Goal: Information Seeking & Learning: Learn about a topic

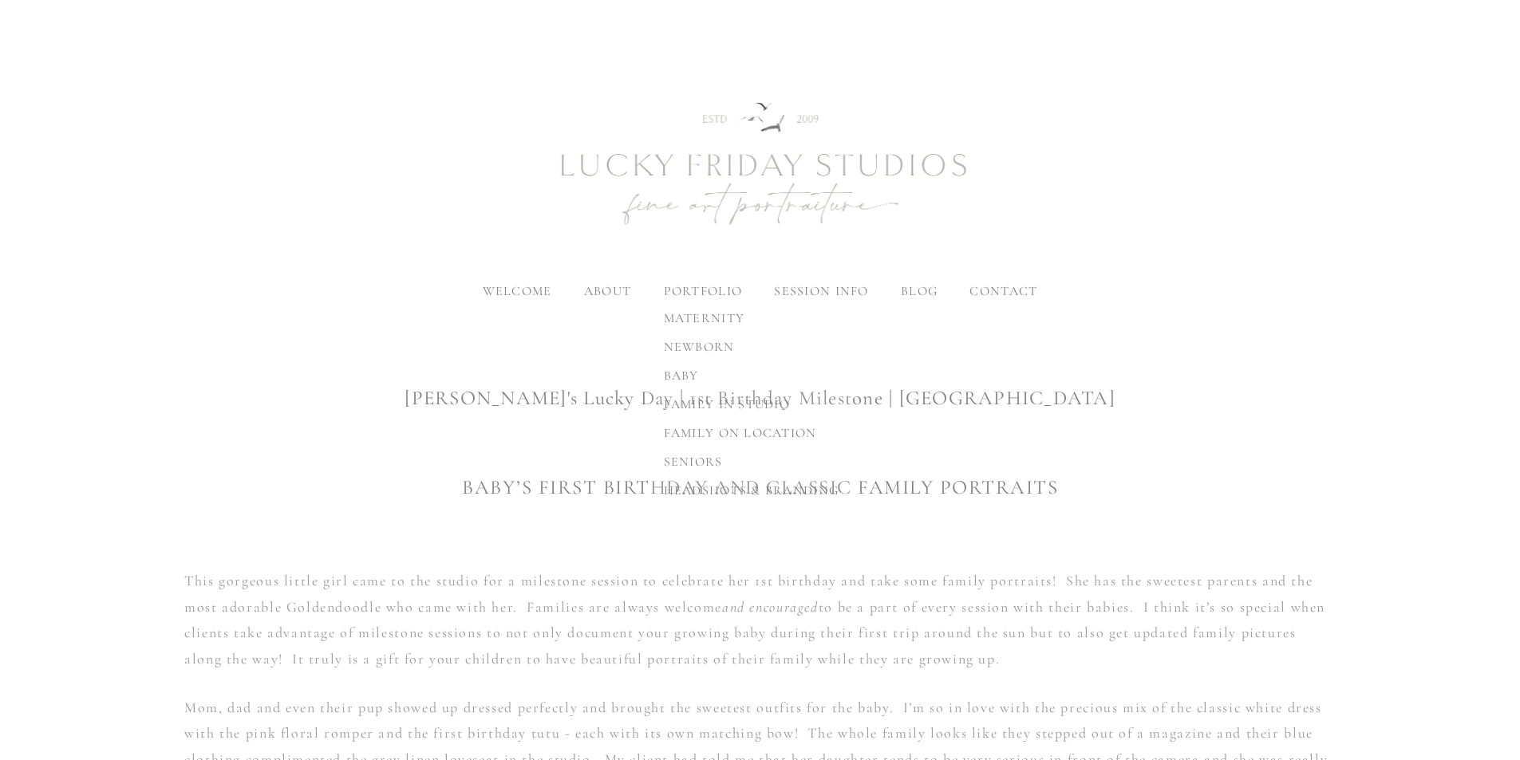
click at [705, 435] on span "family on location" at bounding box center [740, 433] width 153 height 16
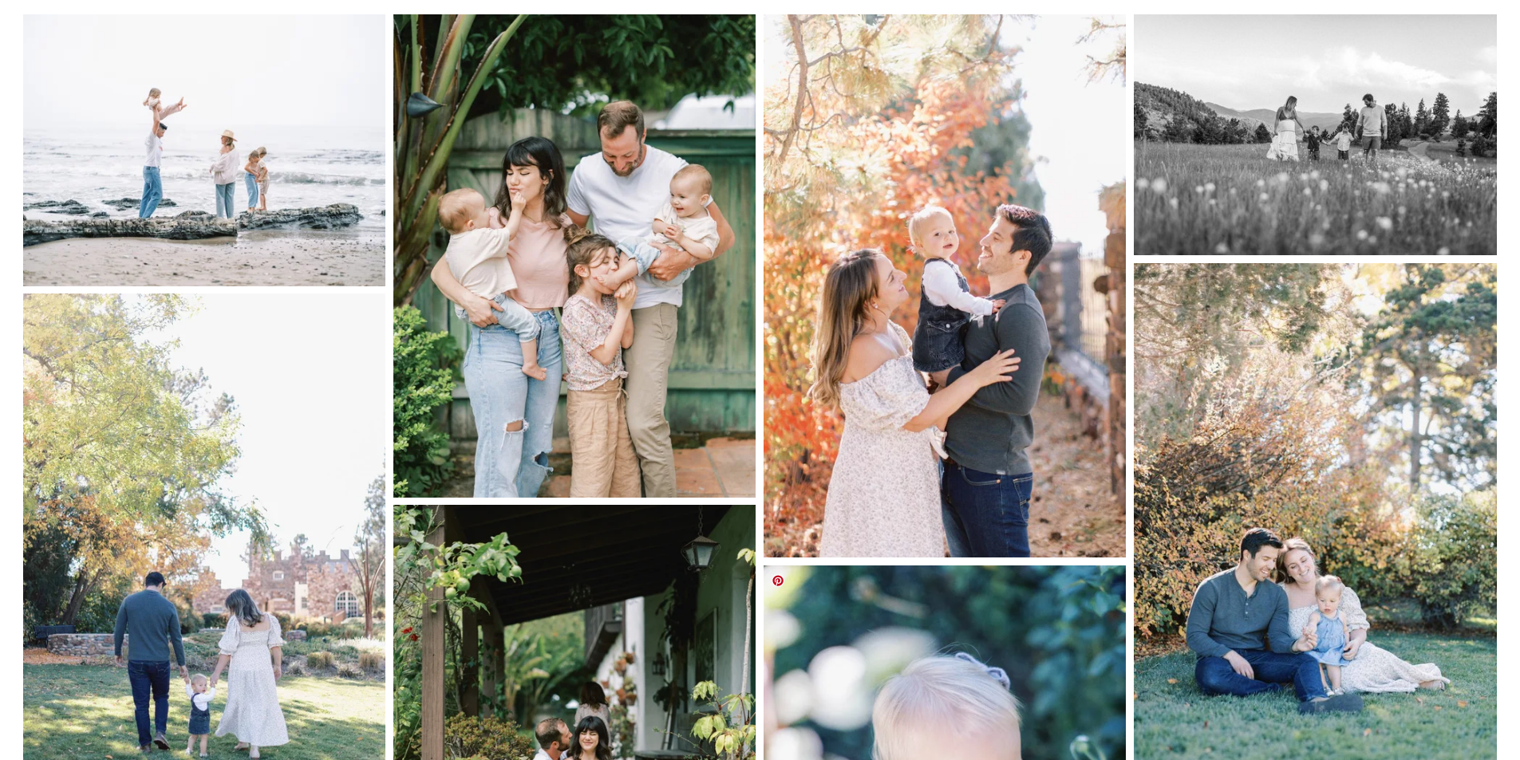
scroll to position [61, 0]
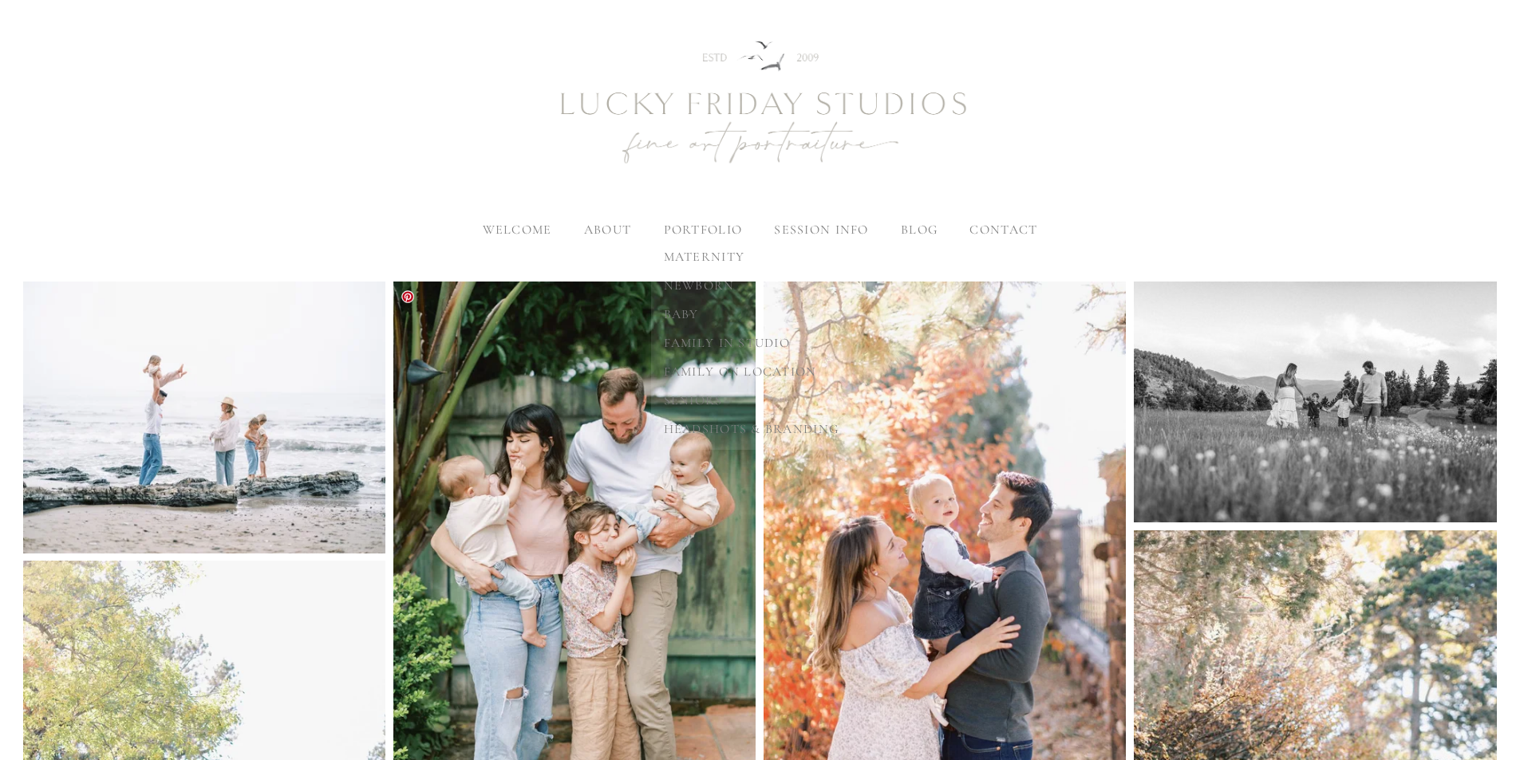
click at [682, 312] on span "baby" at bounding box center [681, 314] width 35 height 16
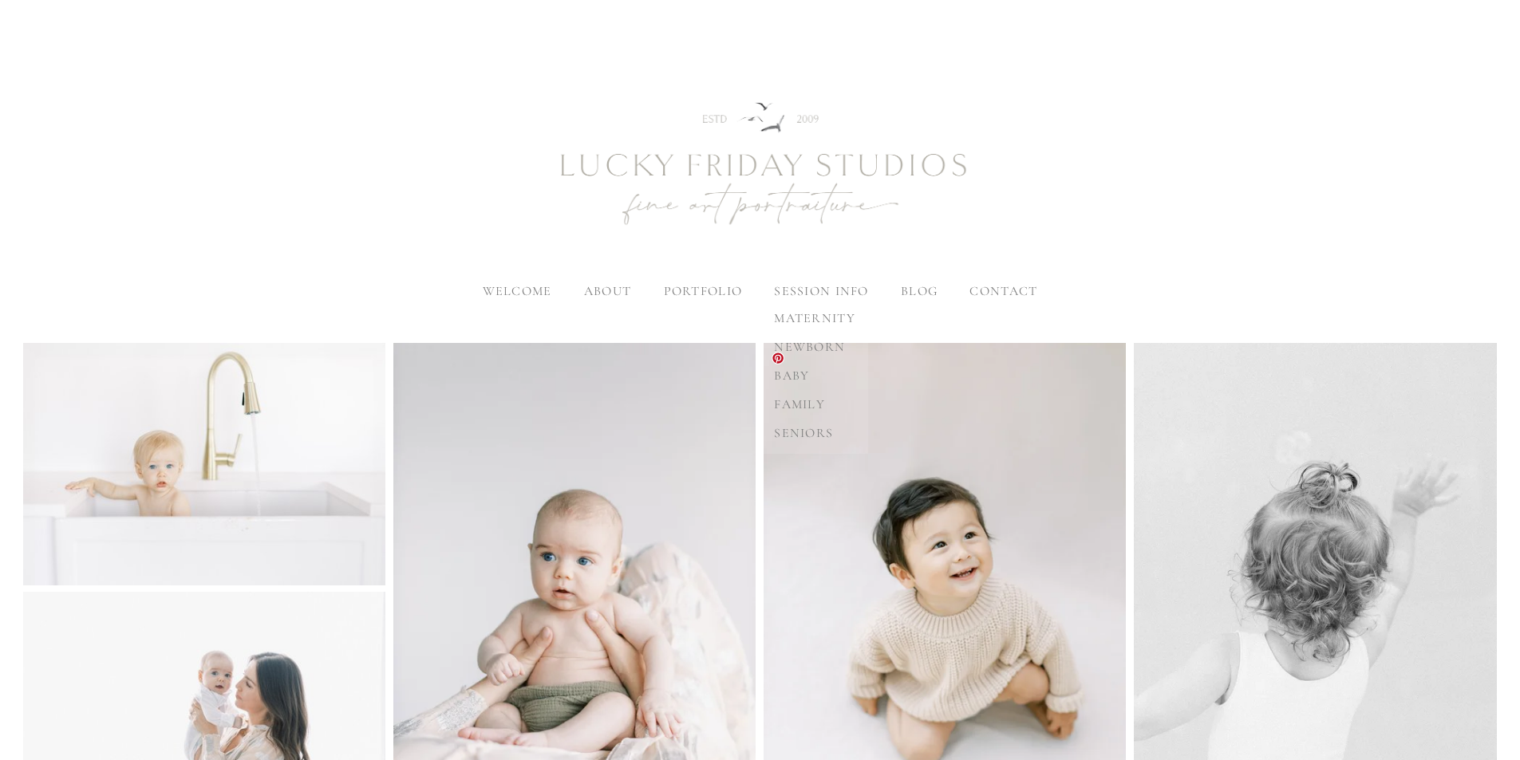
click at [797, 408] on span "family" at bounding box center [799, 404] width 51 height 16
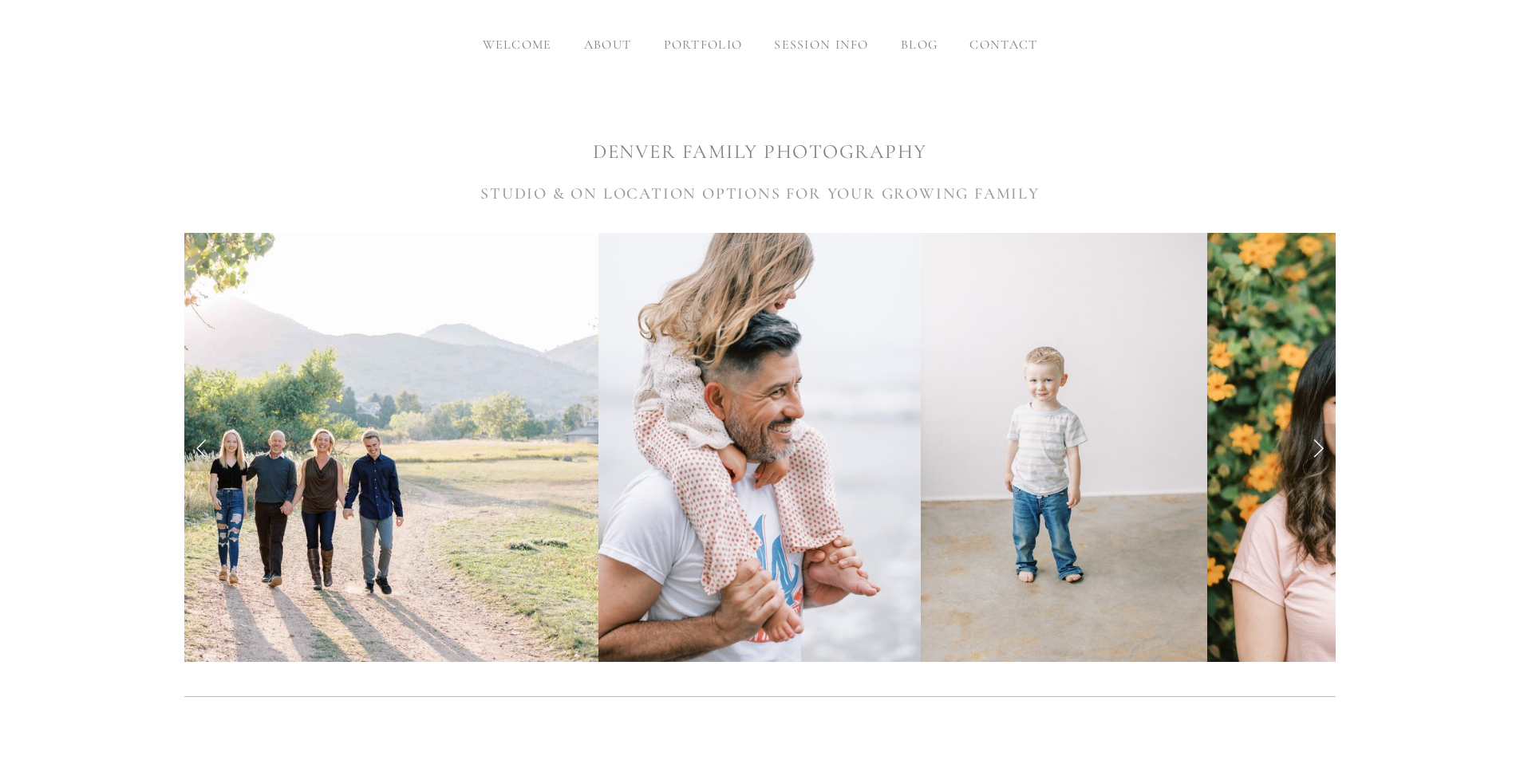
scroll to position [239, 0]
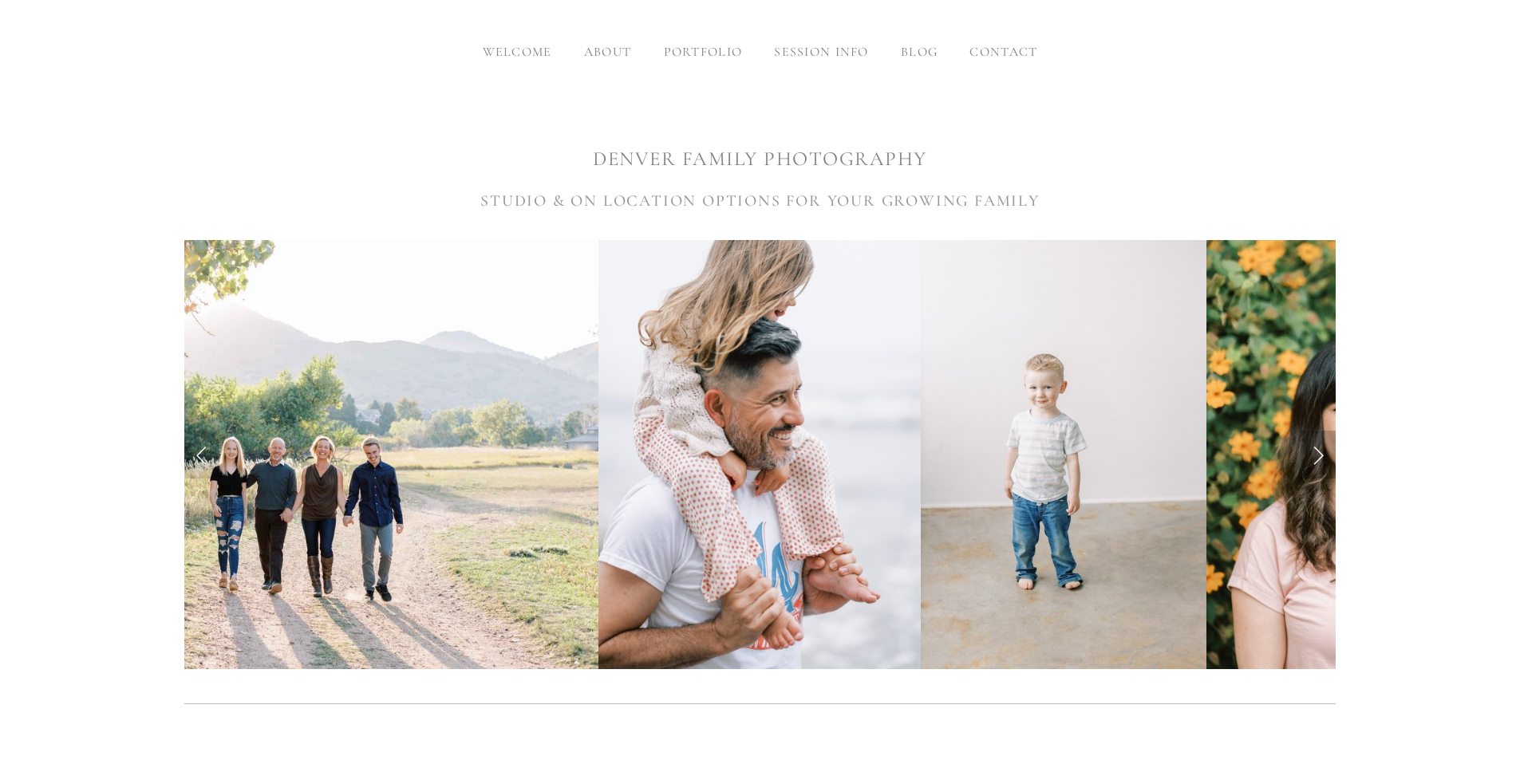
click at [1326, 451] on link "Next Slide" at bounding box center [1317, 455] width 35 height 48
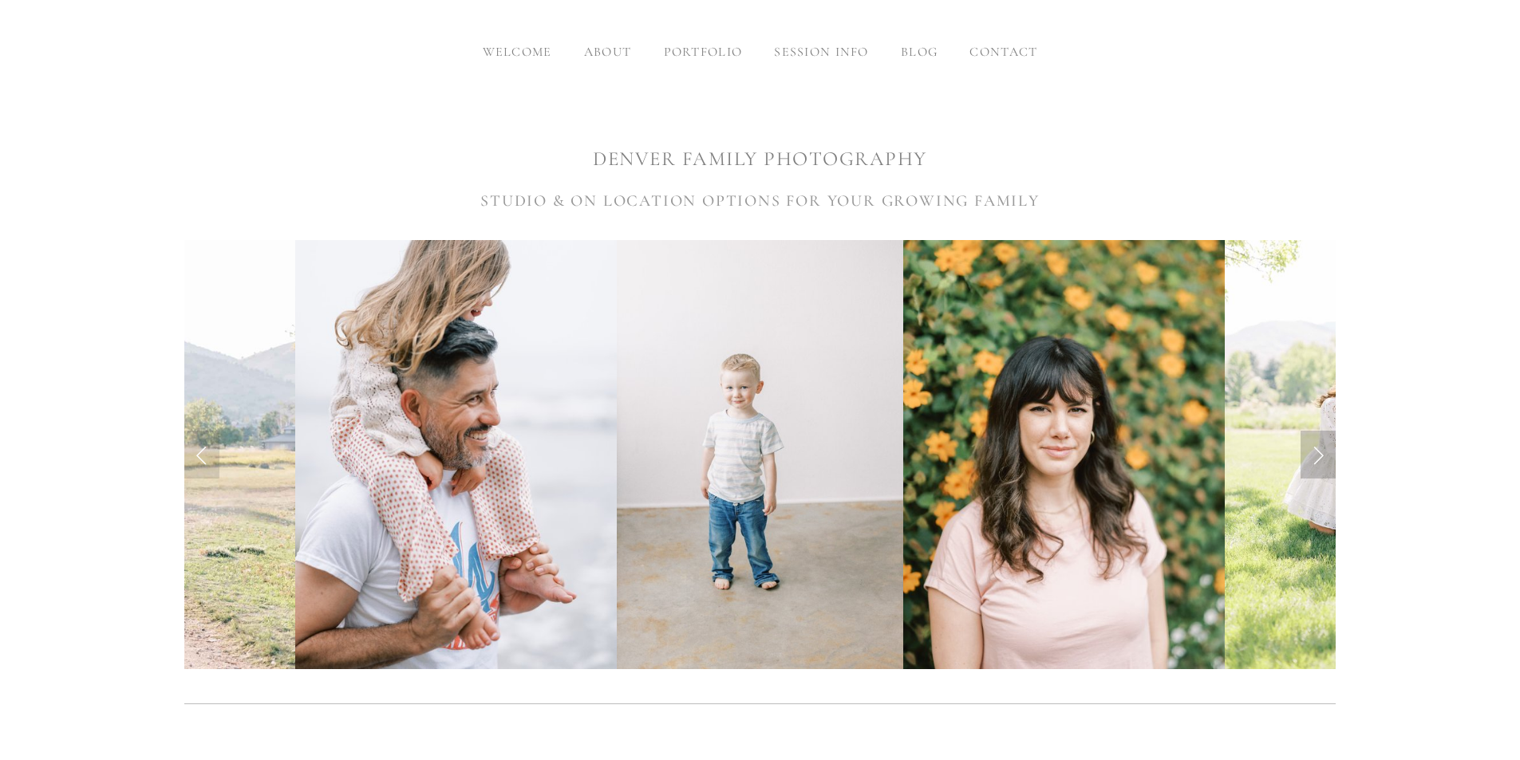
click at [1326, 451] on link "Next Slide" at bounding box center [1317, 455] width 35 height 48
click at [1319, 448] on link "Next Slide" at bounding box center [1317, 455] width 35 height 48
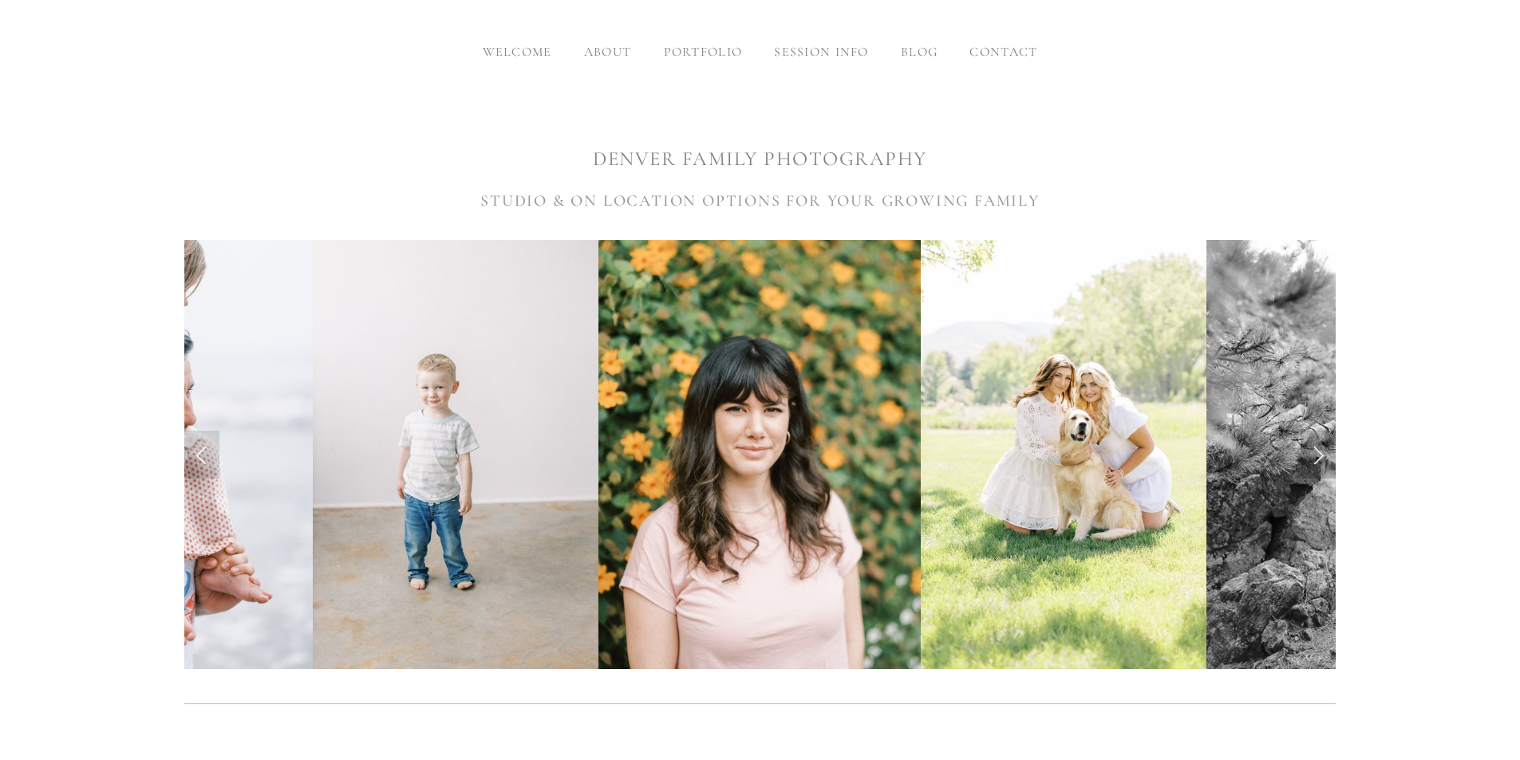
click at [1317, 448] on link "Next Slide" at bounding box center [1317, 455] width 35 height 48
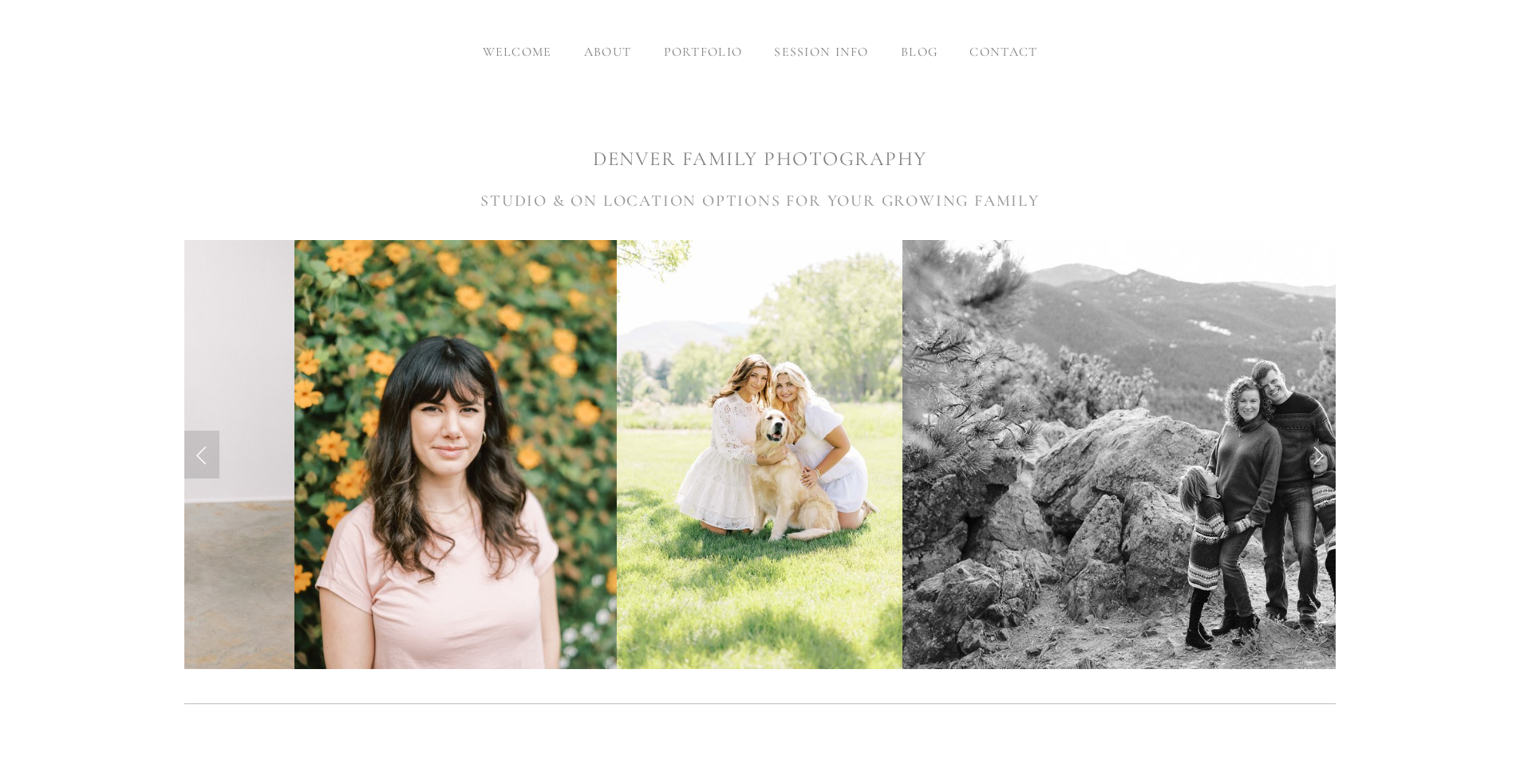
click at [1316, 448] on link "Next Slide" at bounding box center [1317, 455] width 35 height 48
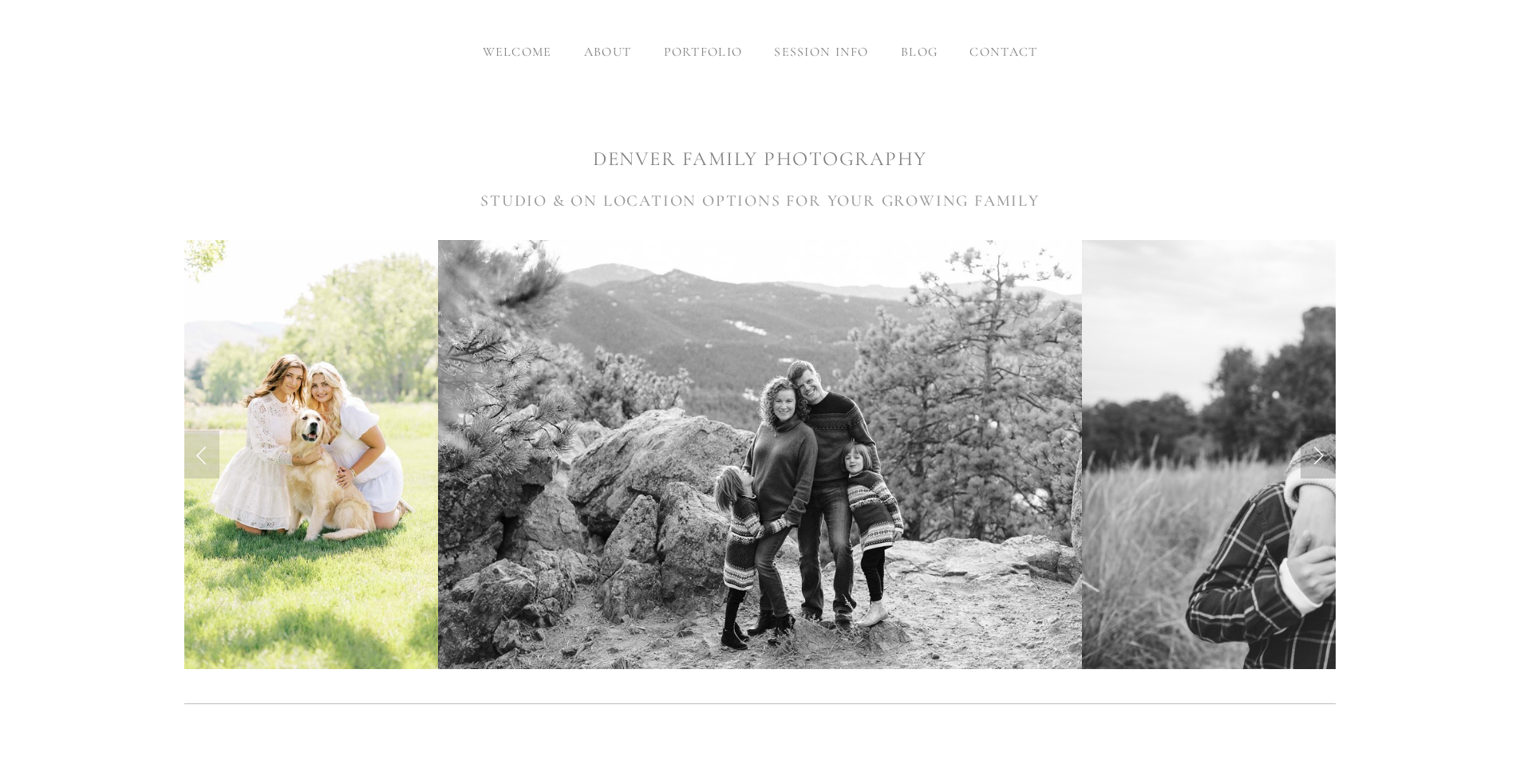
click at [1316, 448] on link "Next Slide" at bounding box center [1317, 455] width 35 height 48
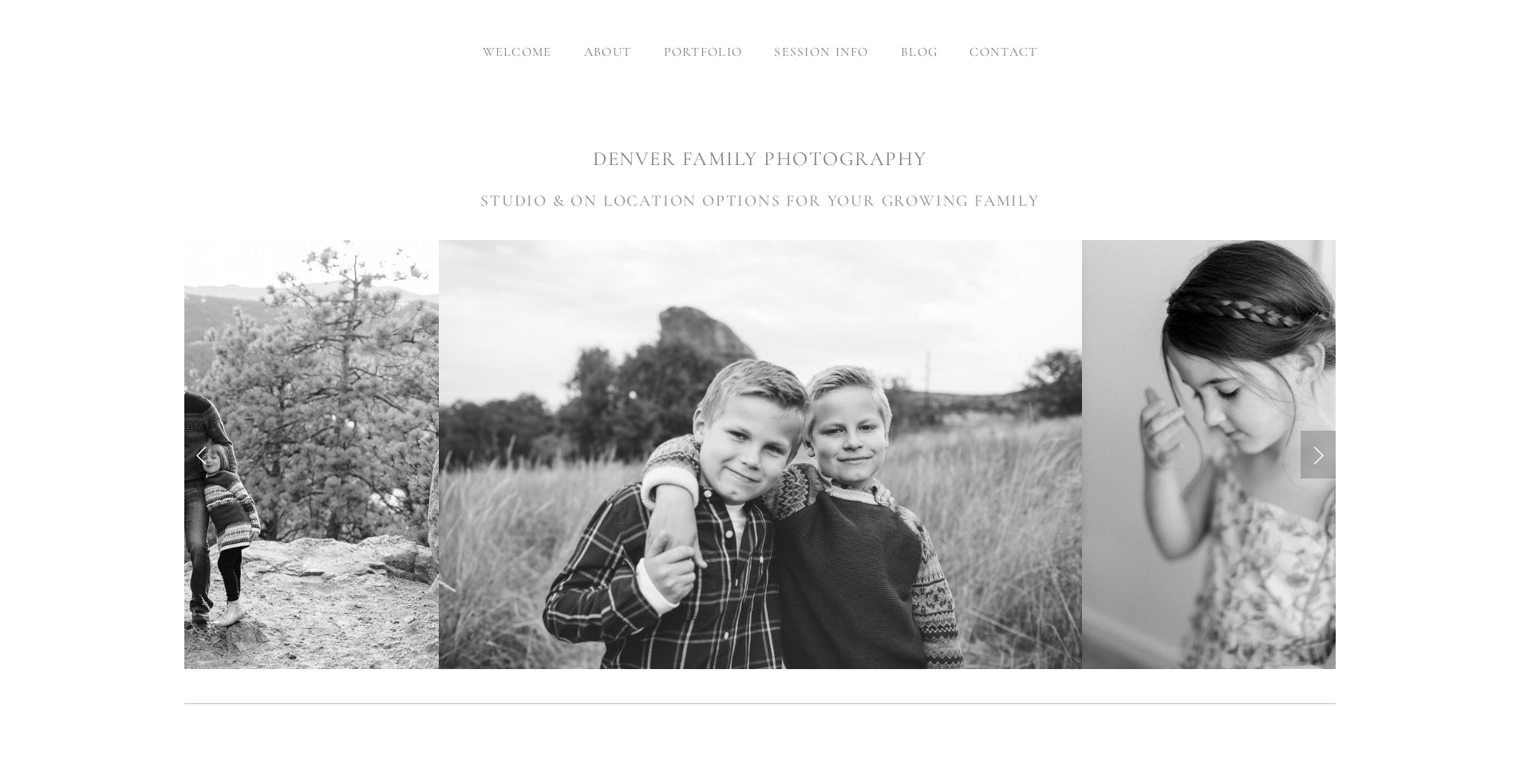
click at [1316, 448] on link "Next Slide" at bounding box center [1317, 455] width 35 height 48
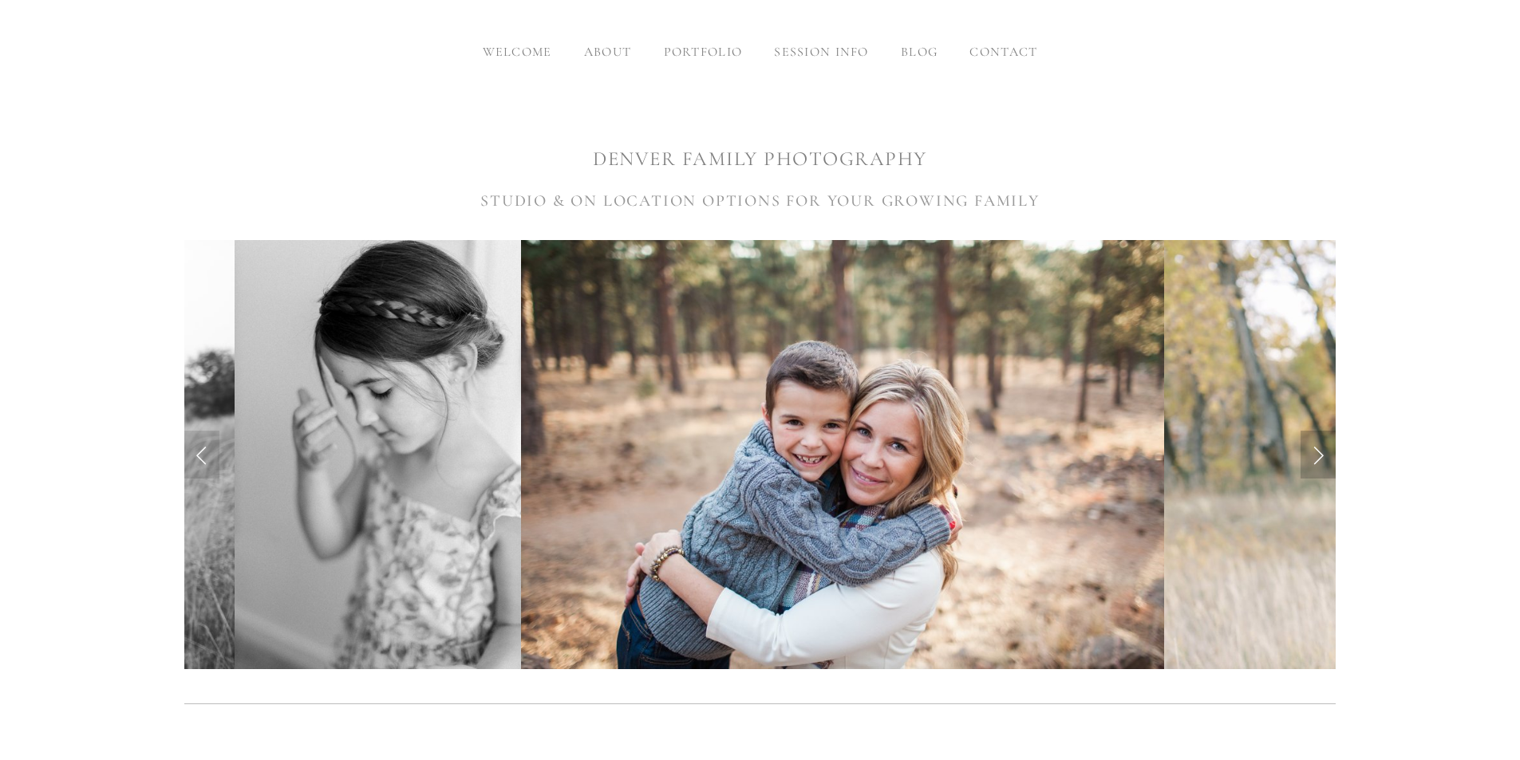
click at [1317, 448] on link "Next Slide" at bounding box center [1317, 455] width 35 height 48
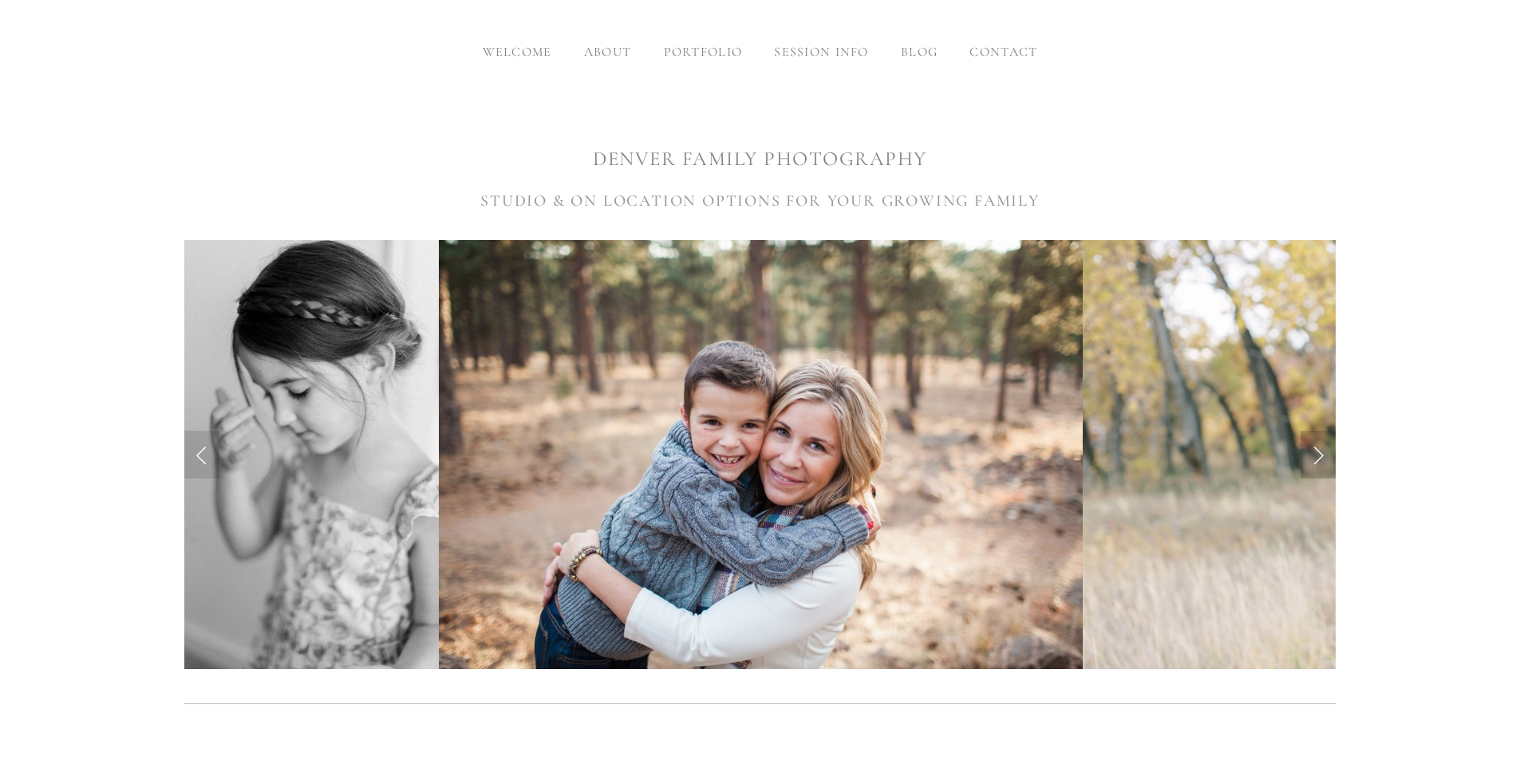
click at [1317, 448] on link "Next Slide" at bounding box center [1317, 455] width 35 height 48
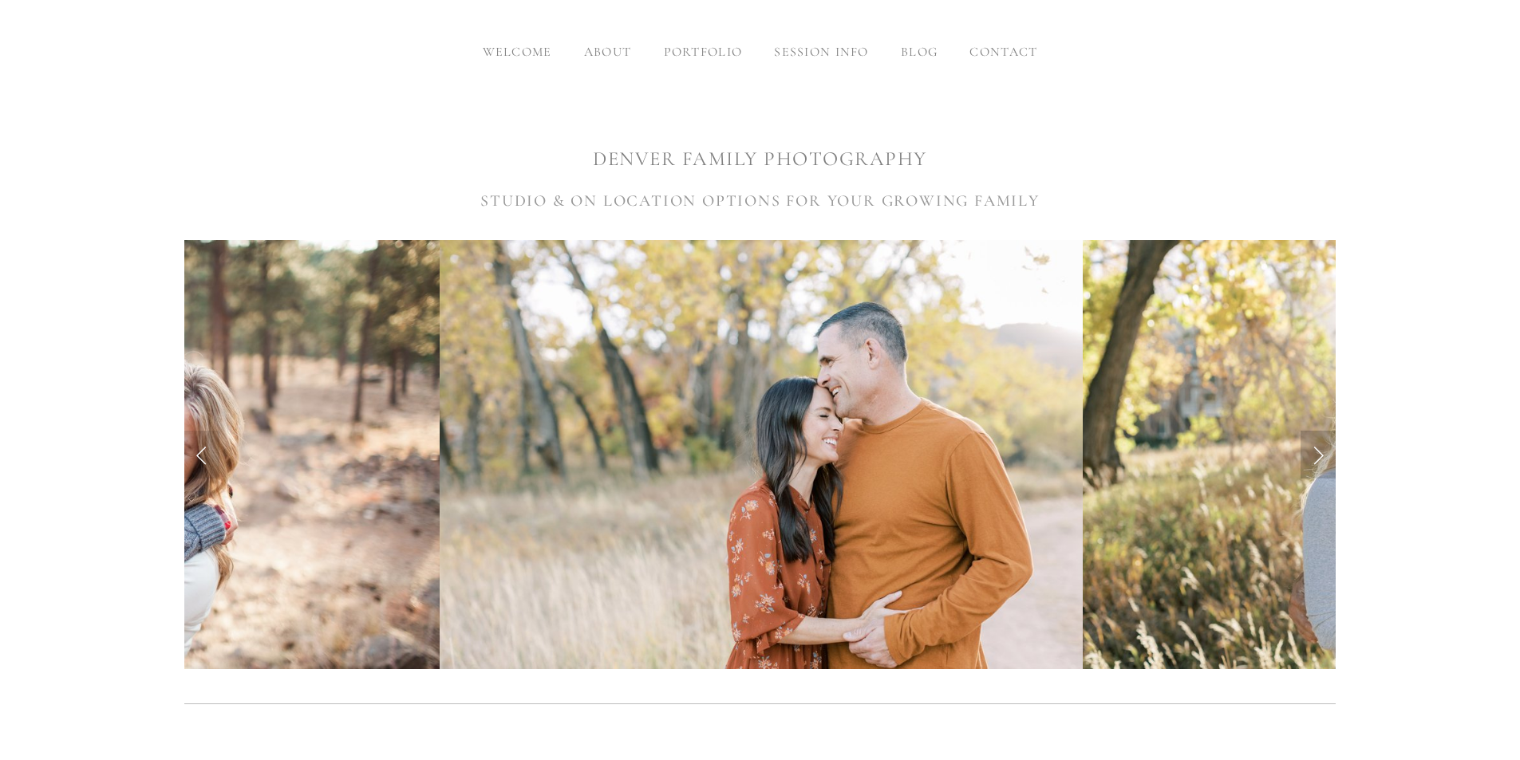
click at [1317, 448] on link "Next Slide" at bounding box center [1317, 455] width 35 height 48
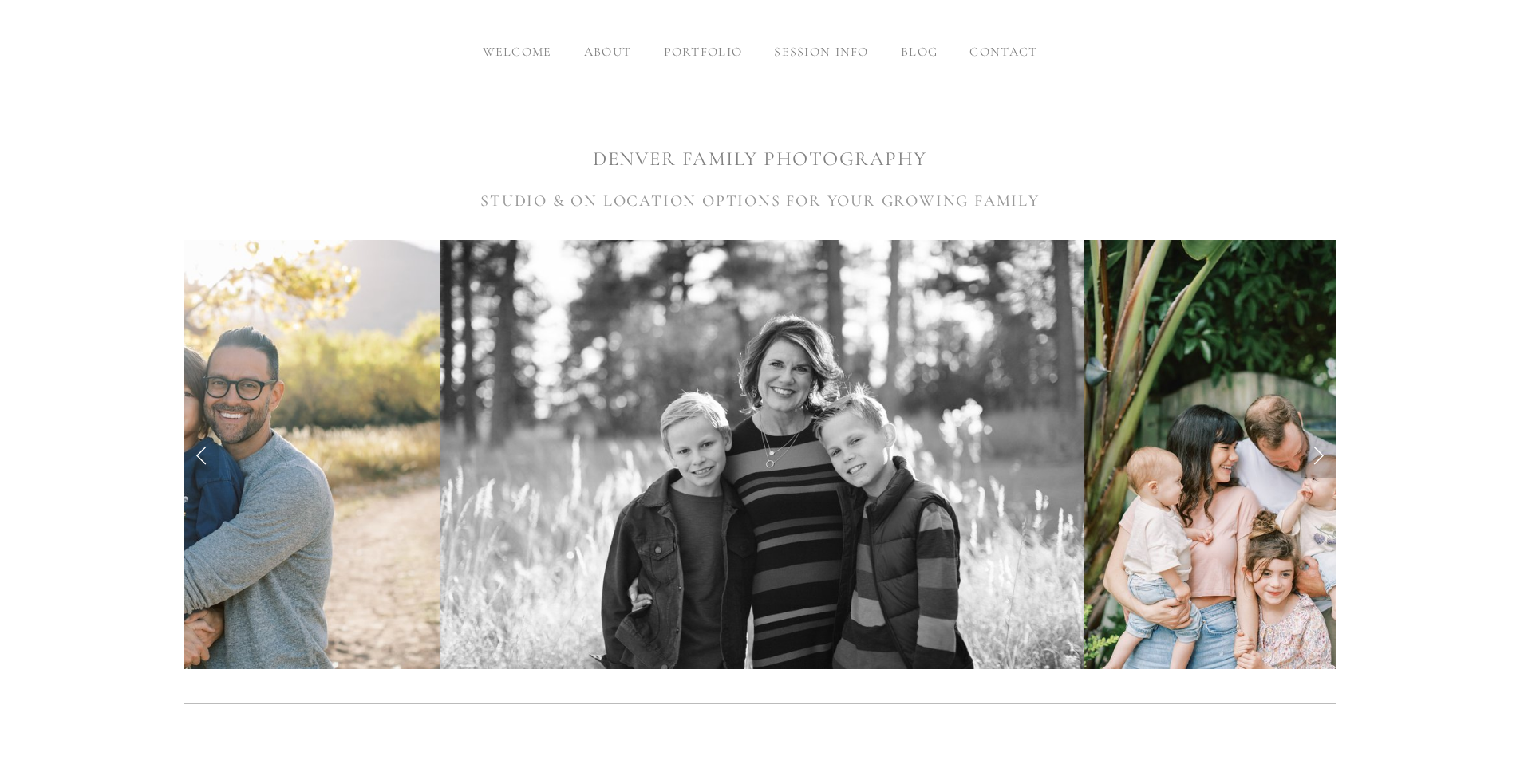
click at [1317, 448] on link "Next Slide" at bounding box center [1317, 455] width 35 height 48
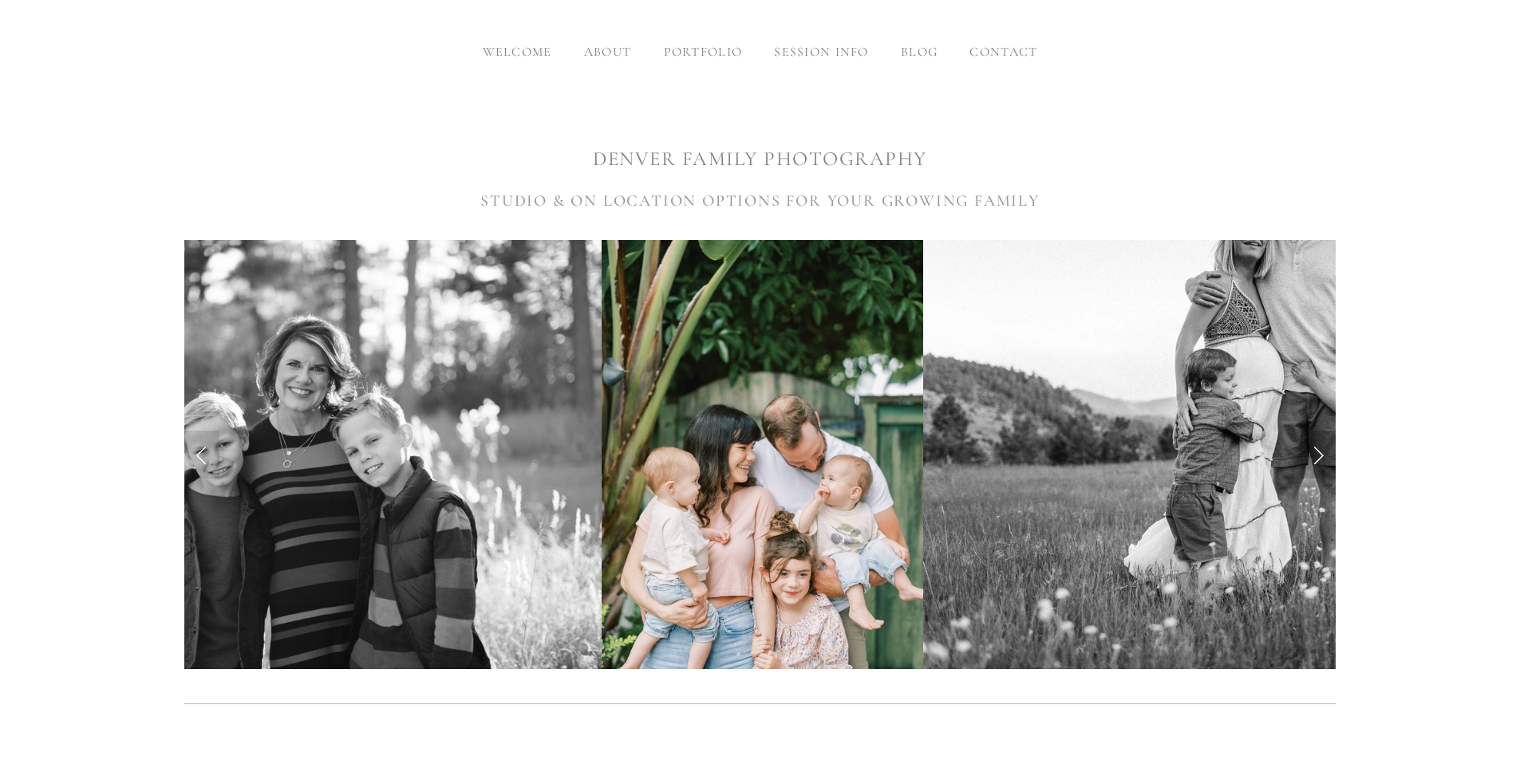
click at [1317, 448] on link "Next Slide" at bounding box center [1317, 455] width 35 height 48
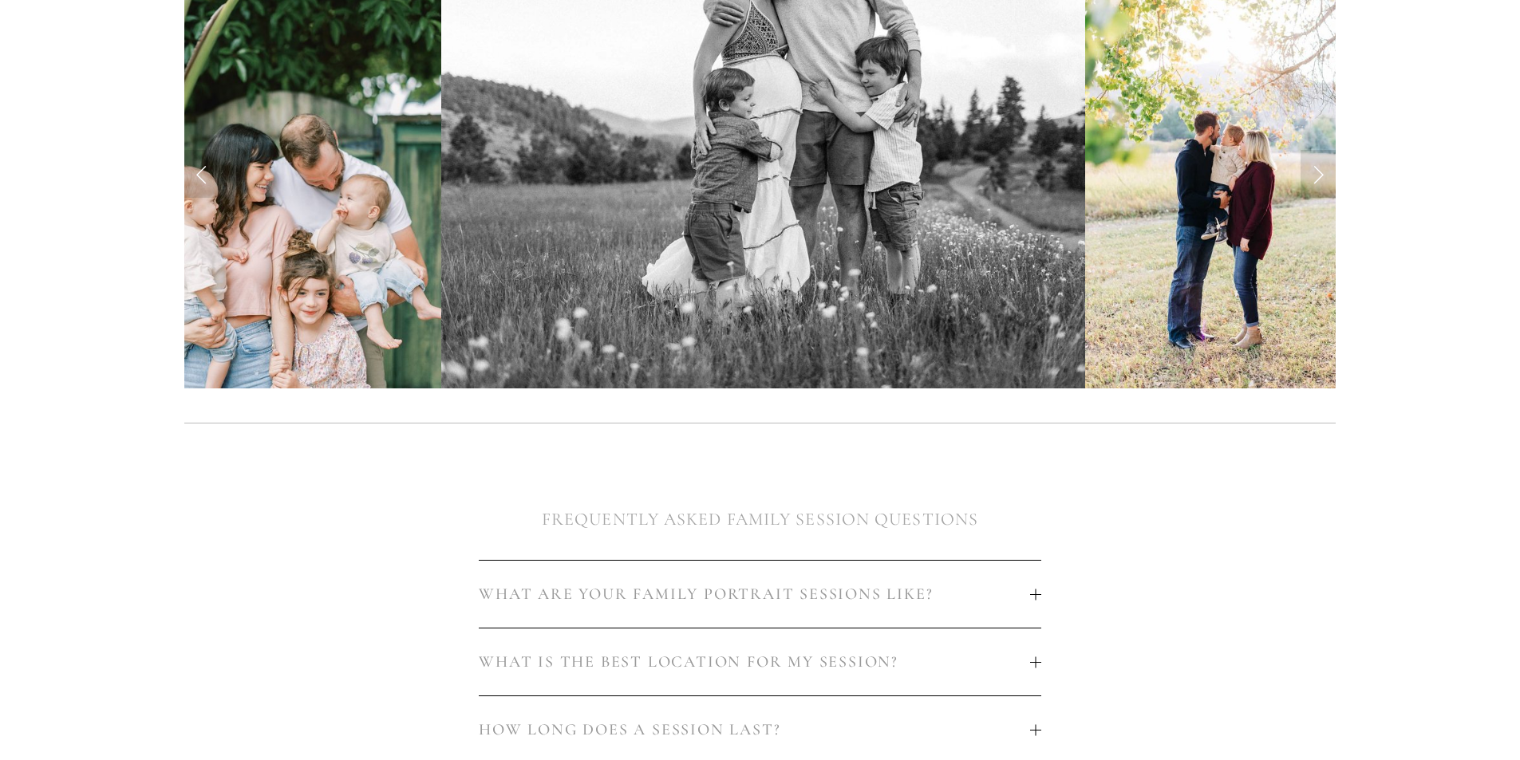
scroll to position [798, 0]
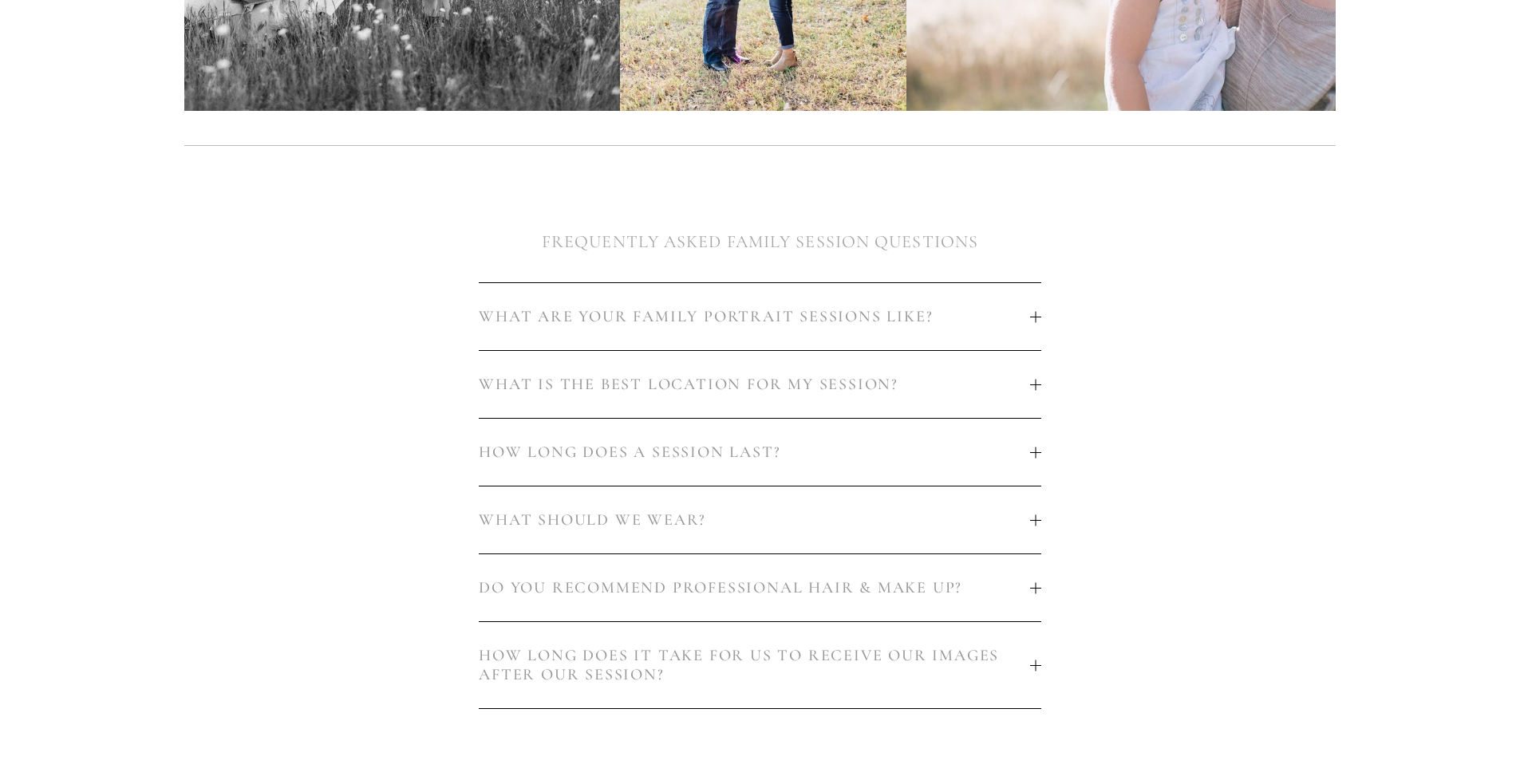
click at [974, 313] on span "WHAT ARE YOUR FAMILY PORTRAIT SESSIONS LIKE?" at bounding box center [754, 316] width 550 height 19
click at [1007, 312] on span "WHAT ARE YOUR FAMILY PORTRAIT SESSIONS LIKE?" at bounding box center [754, 316] width 550 height 19
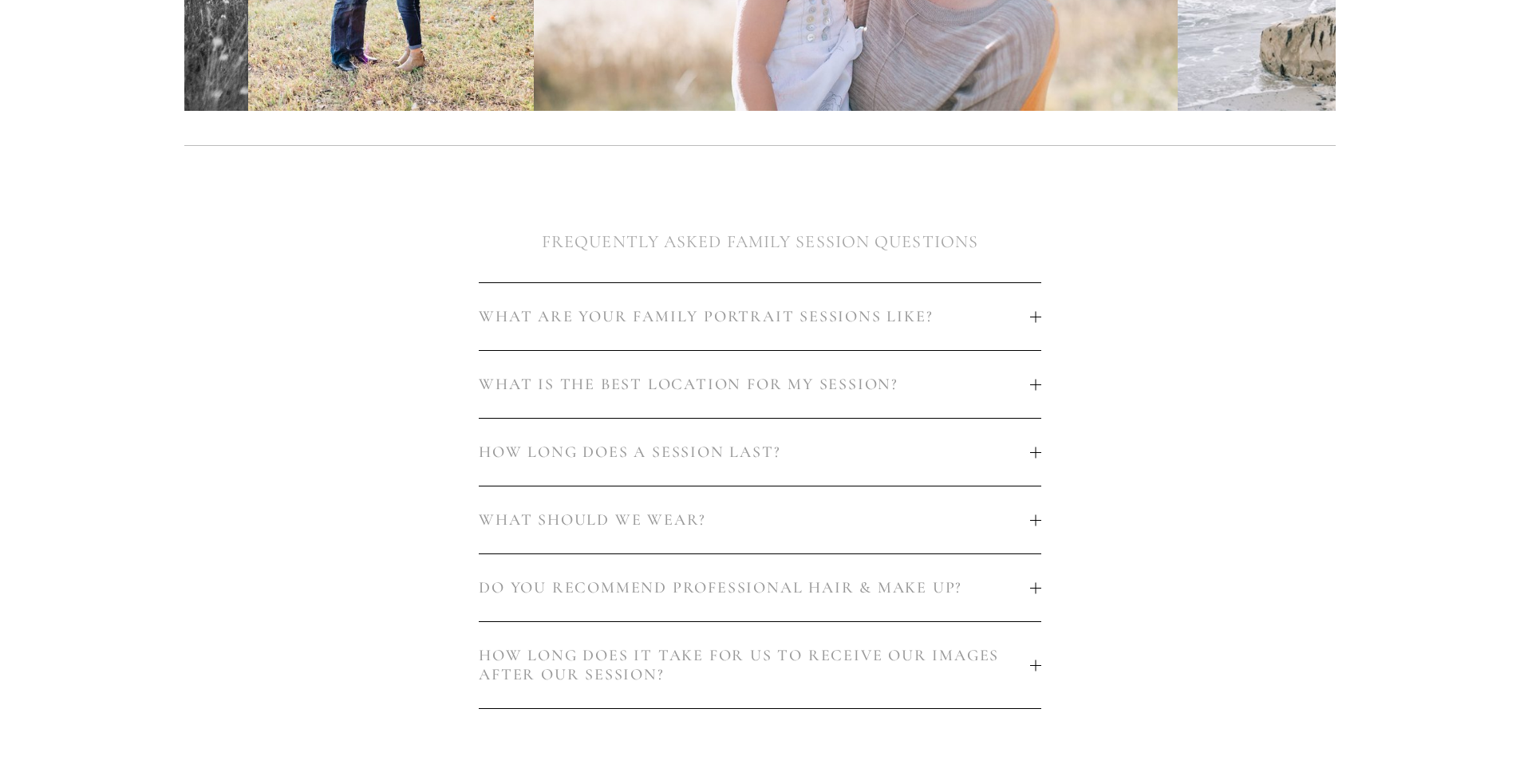
click at [995, 364] on button "WHAT IS THE BEST LOCATION FOR MY SESSION?" at bounding box center [760, 384] width 562 height 67
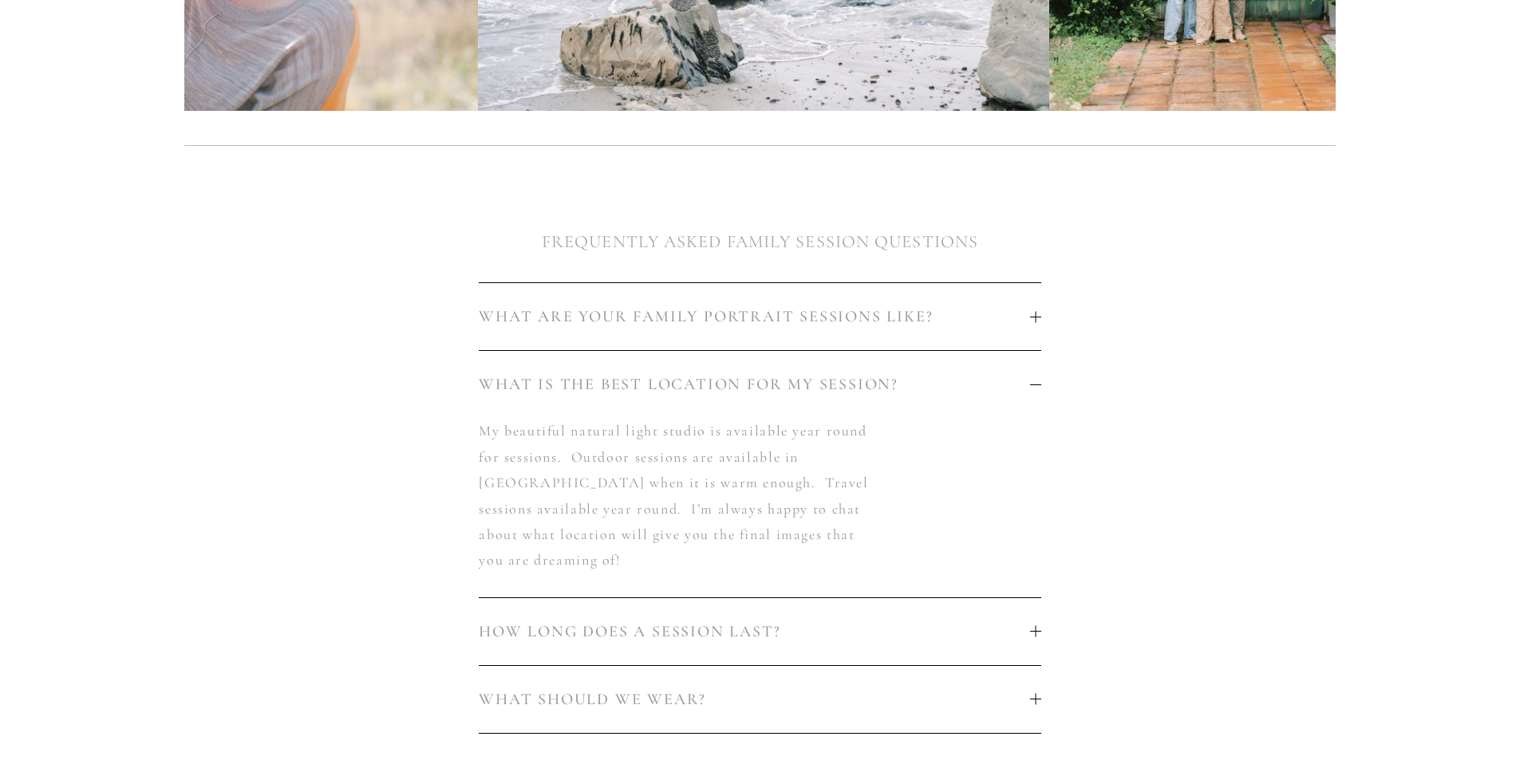
click at [1015, 380] on span "WHAT IS THE BEST LOCATION FOR MY SESSION?" at bounding box center [754, 384] width 550 height 19
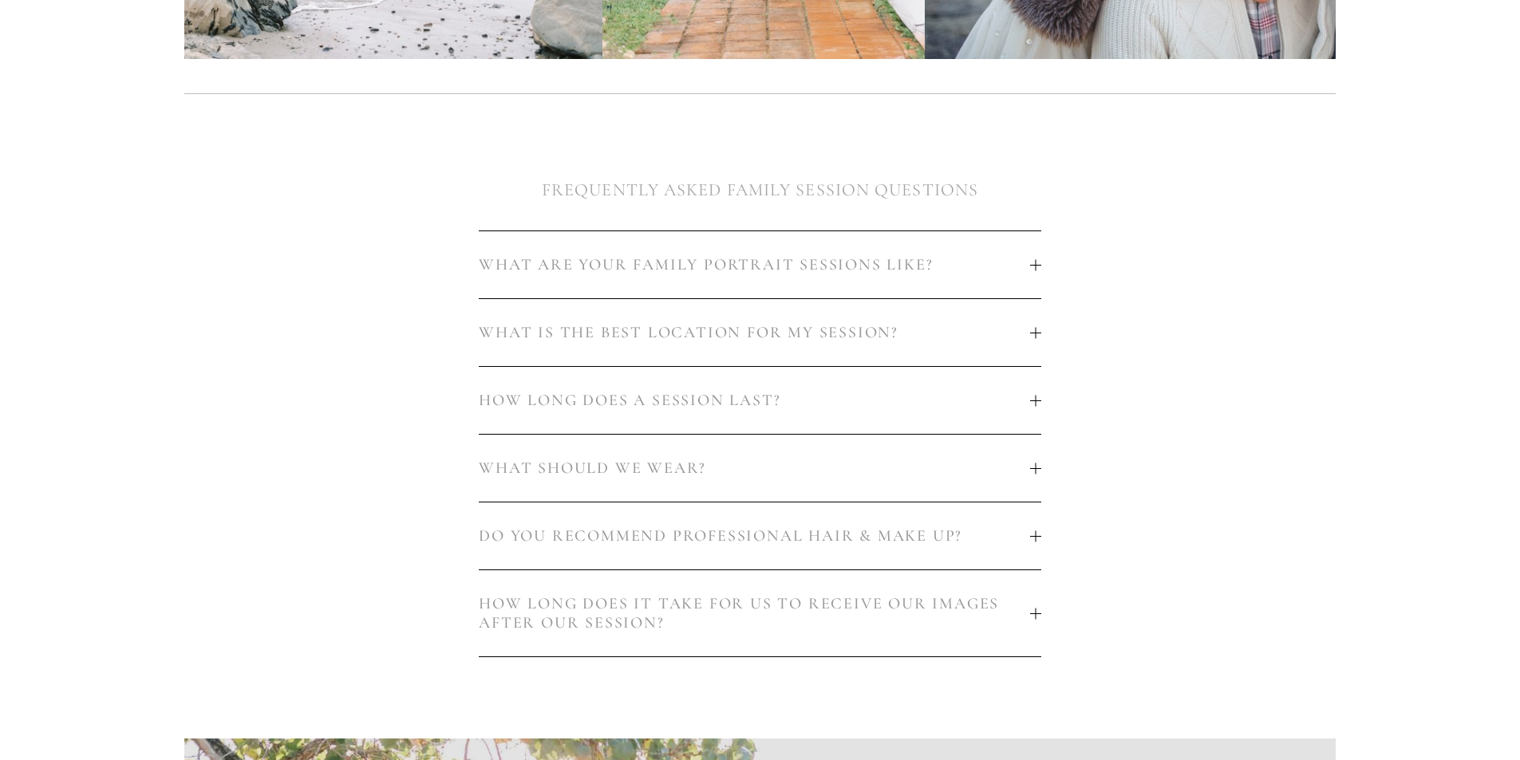
scroll to position [877, 0]
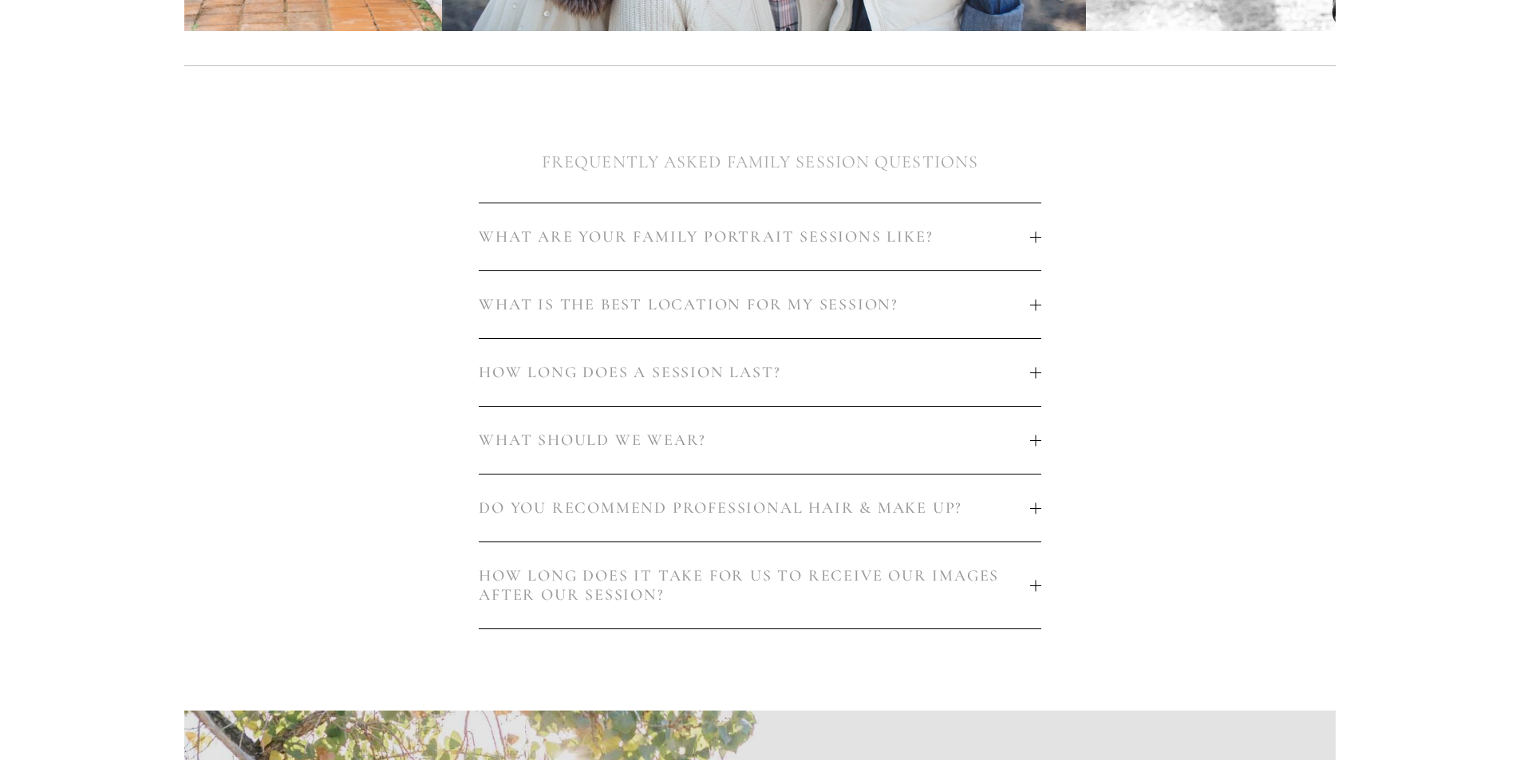
click at [987, 499] on span "DO YOU RECOMMEND PROFESSIONAL HAIR & MAKE UP?" at bounding box center [754, 508] width 550 height 19
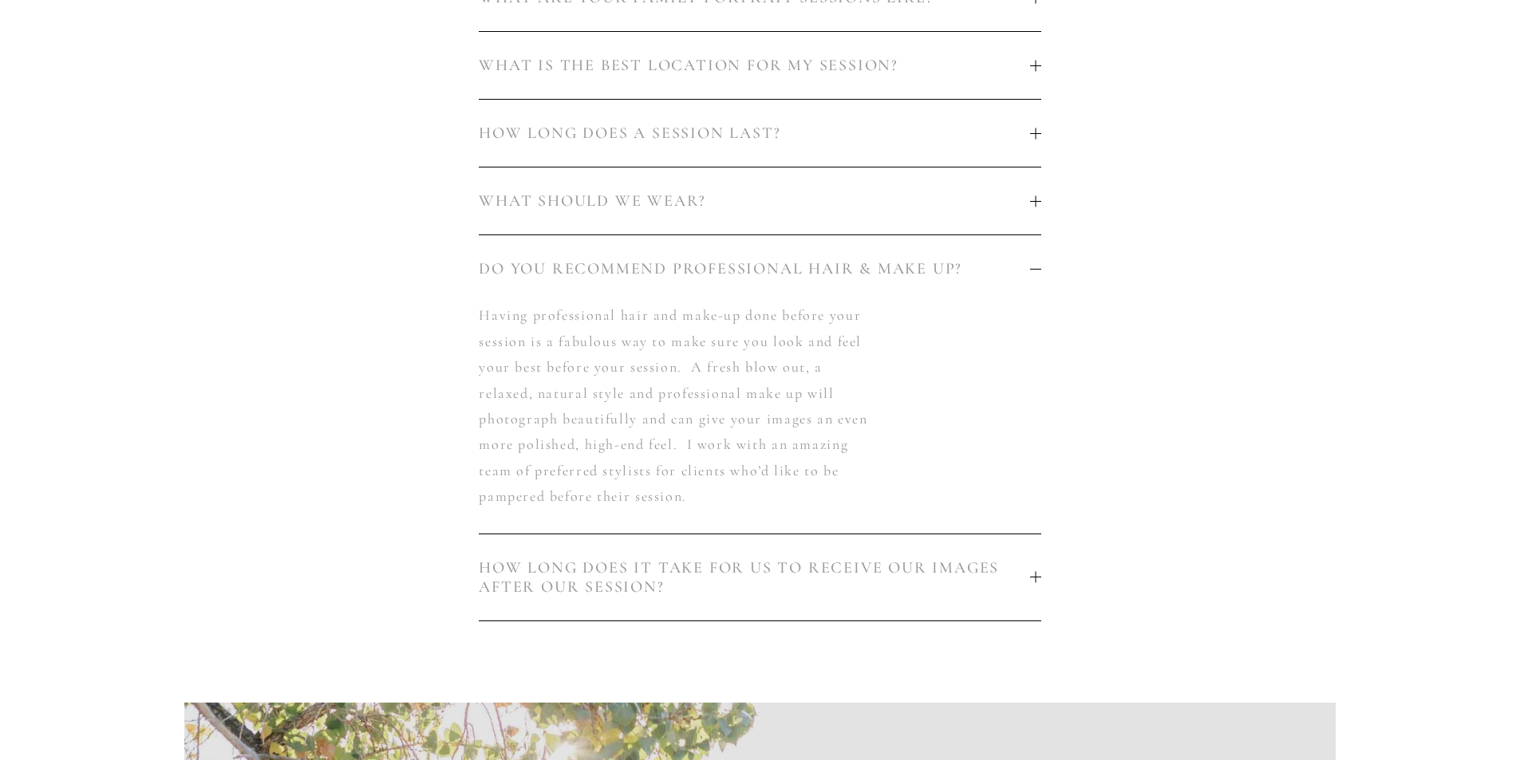
scroll to position [1037, 0]
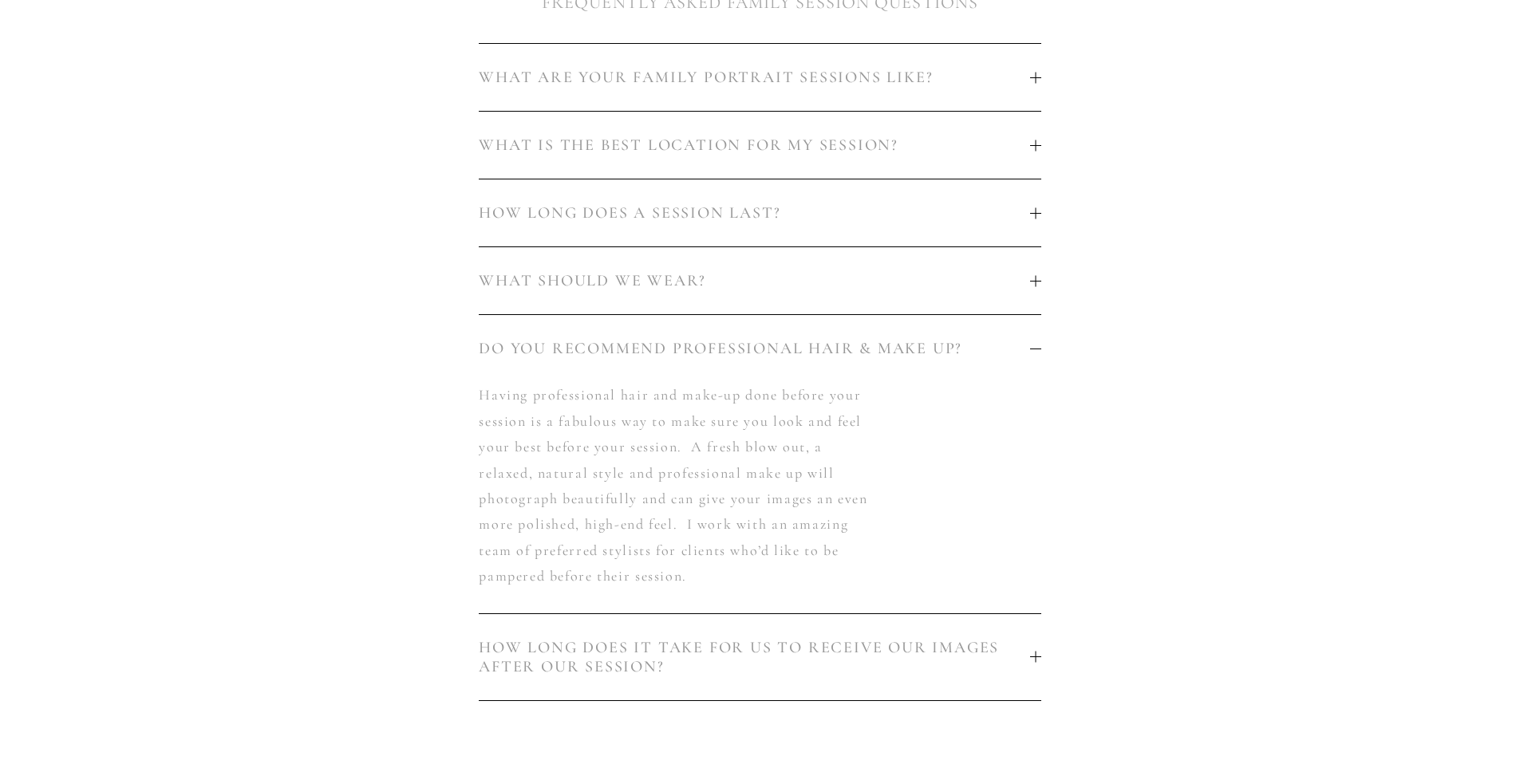
click at [1027, 339] on span "DO YOU RECOMMEND PROFESSIONAL HAIR & MAKE UP?" at bounding box center [754, 348] width 550 height 19
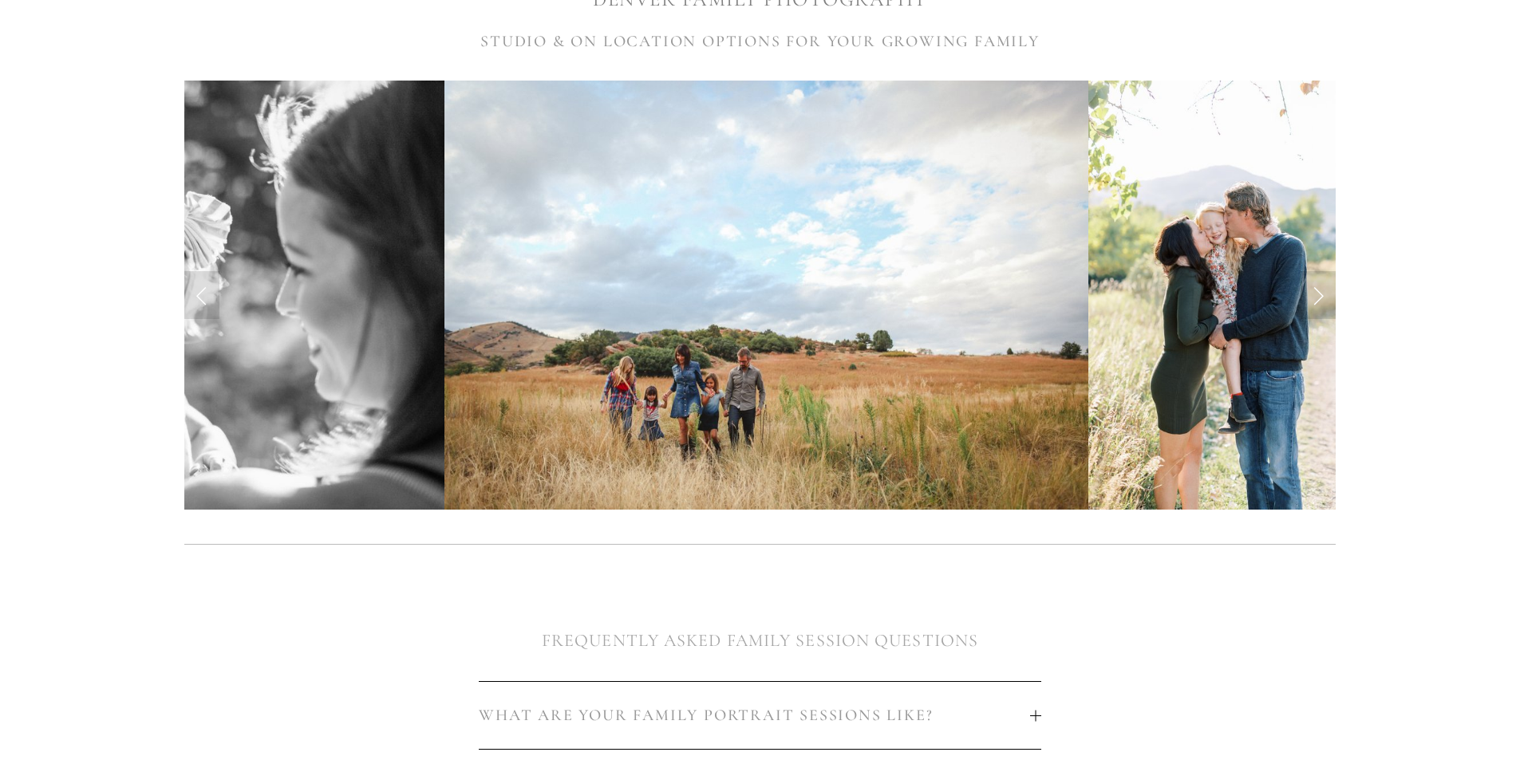
scroll to position [0, 0]
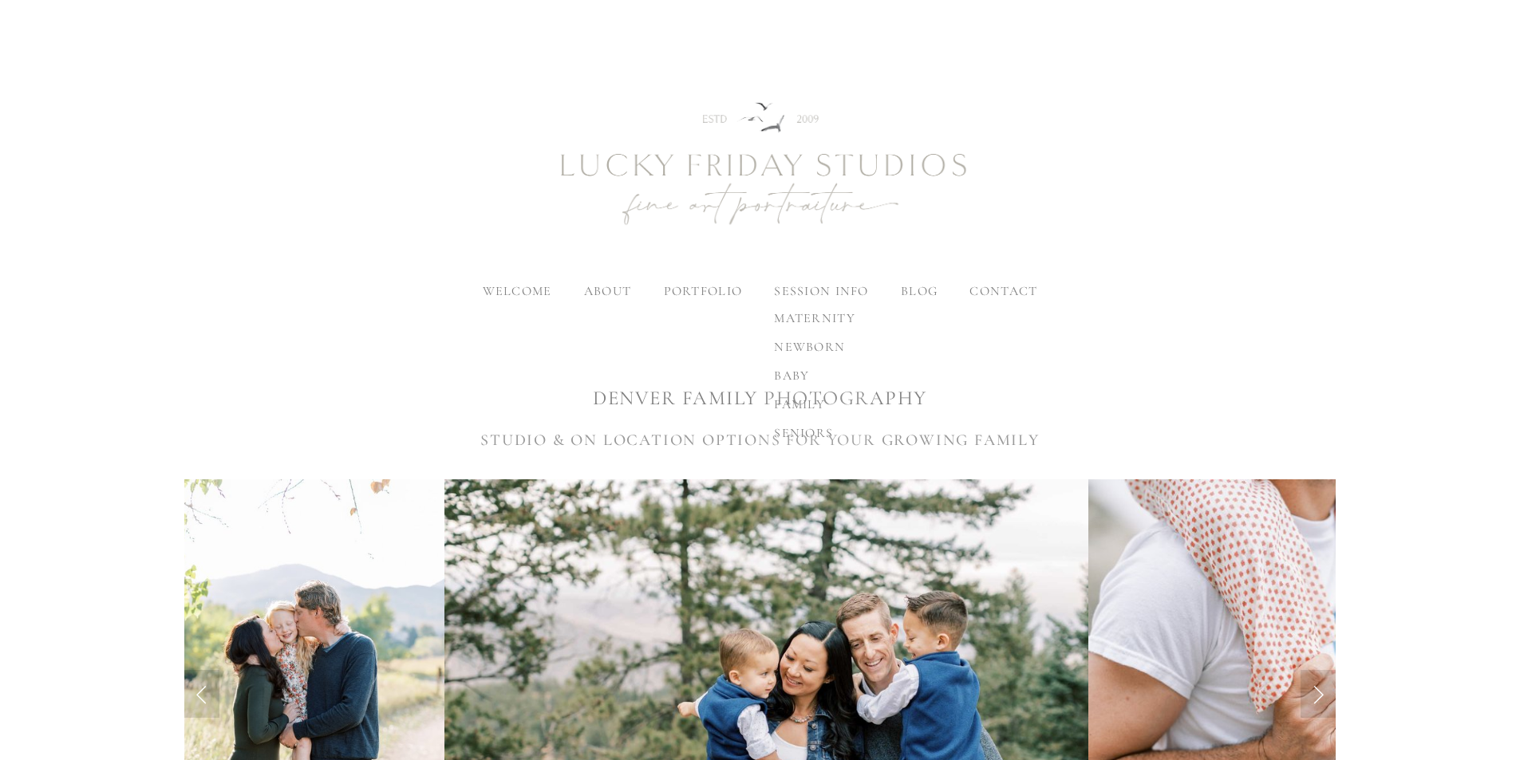
click at [793, 377] on span "baby" at bounding box center [791, 376] width 35 height 16
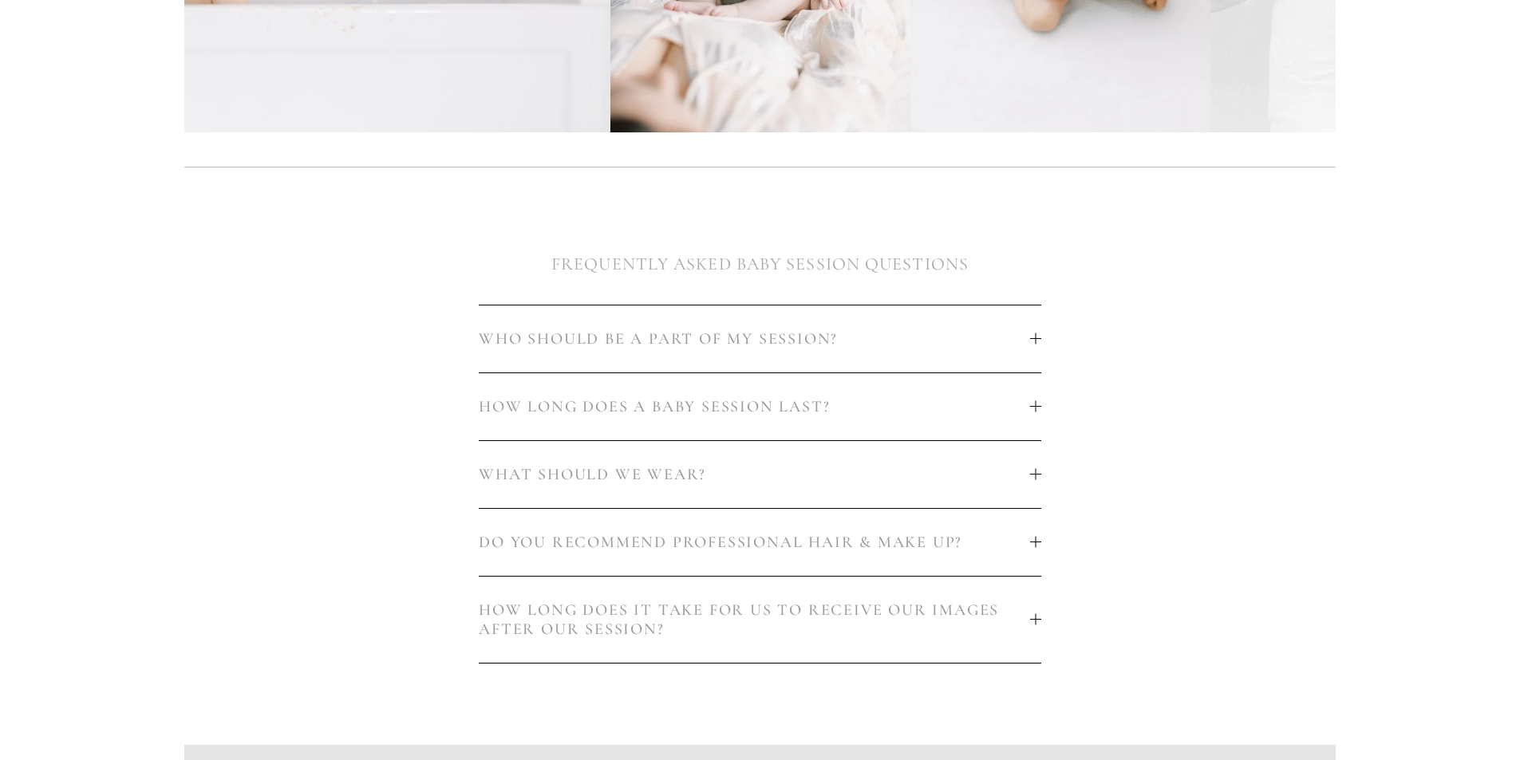
scroll to position [877, 0]
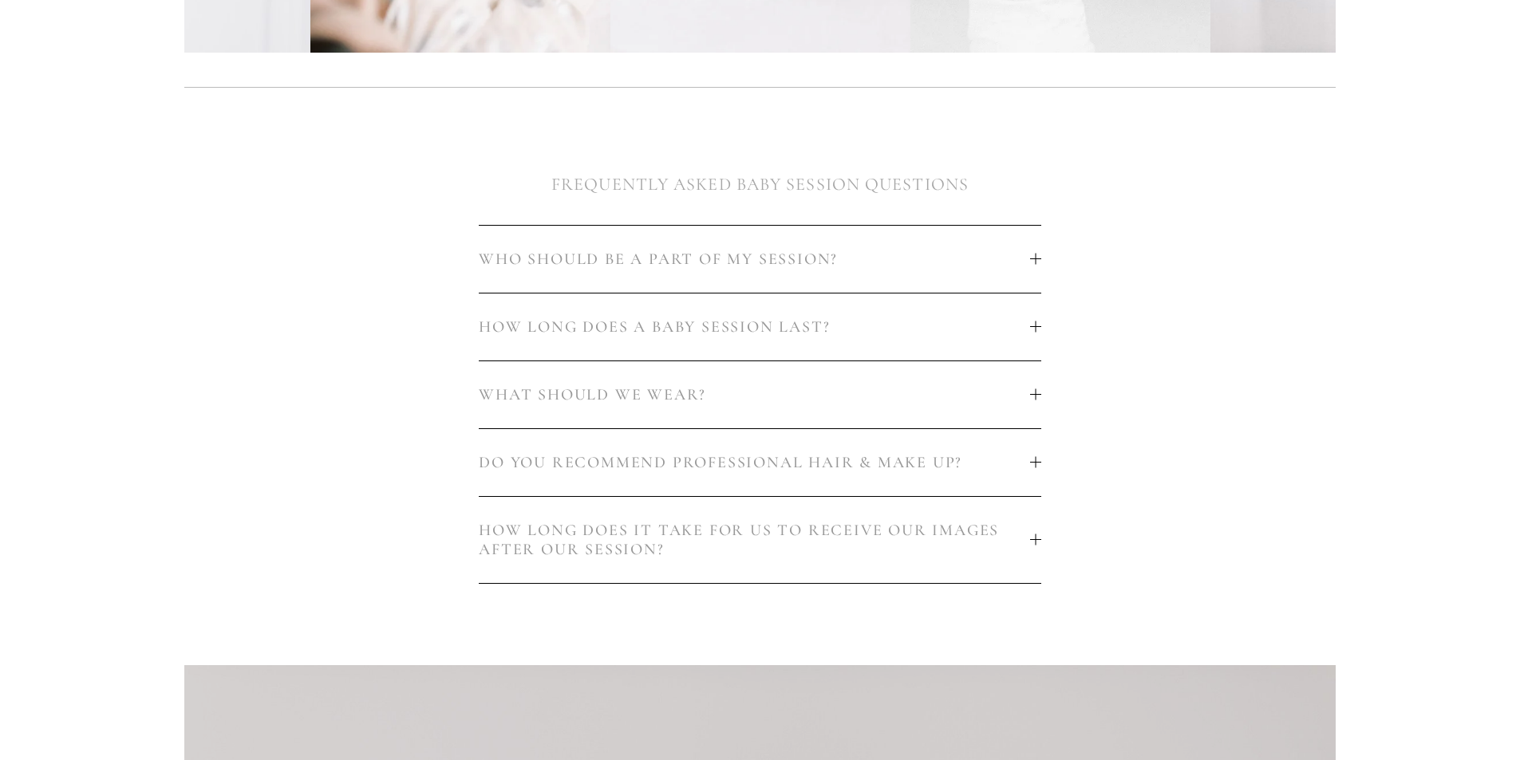
click at [1011, 459] on span "DO YOU RECOMMEND PROFESSIONAL HAIR & MAKE UP?" at bounding box center [754, 462] width 550 height 19
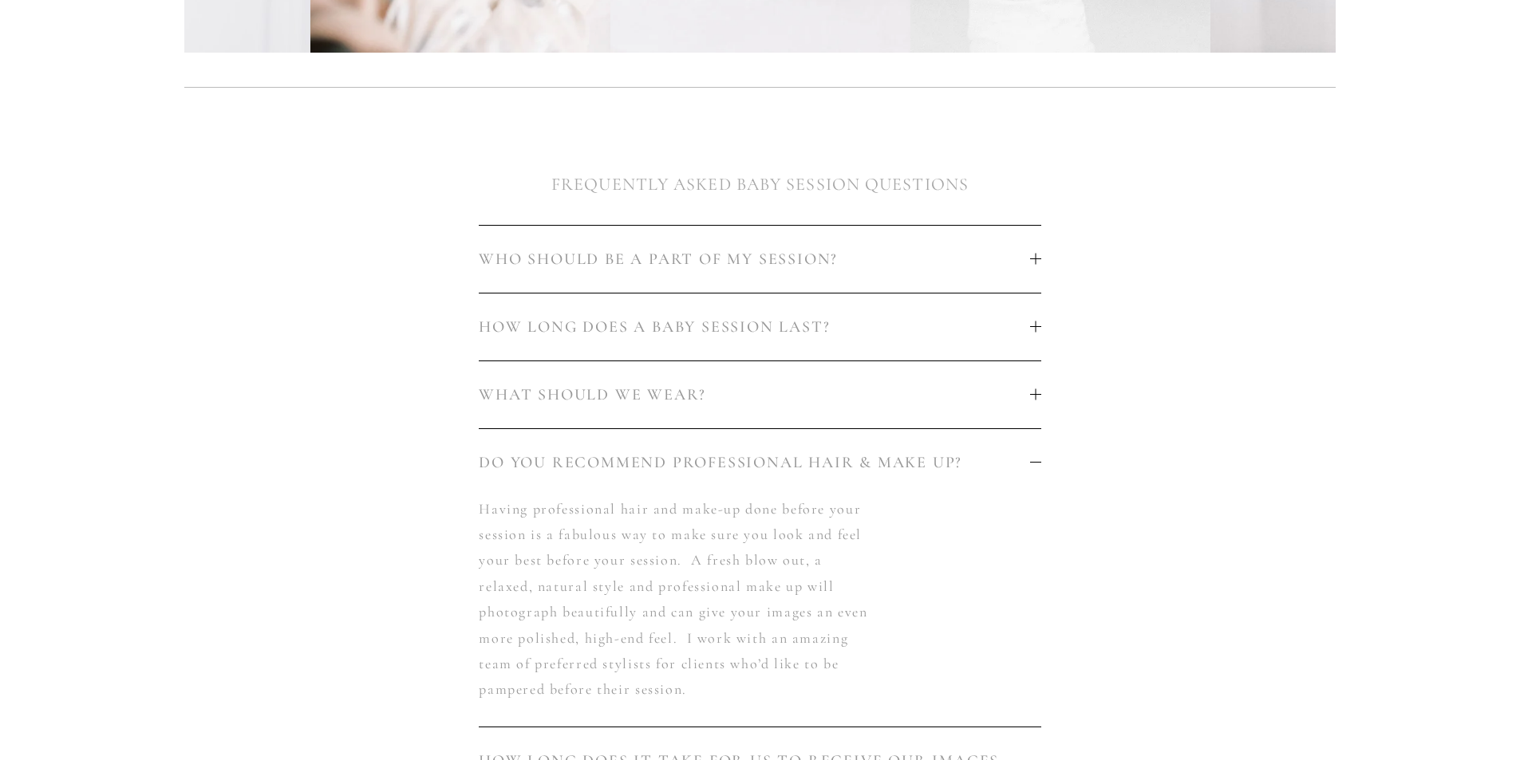
click at [1011, 459] on span "DO YOU RECOMMEND PROFESSIONAL HAIR & MAKE UP?" at bounding box center [754, 462] width 550 height 19
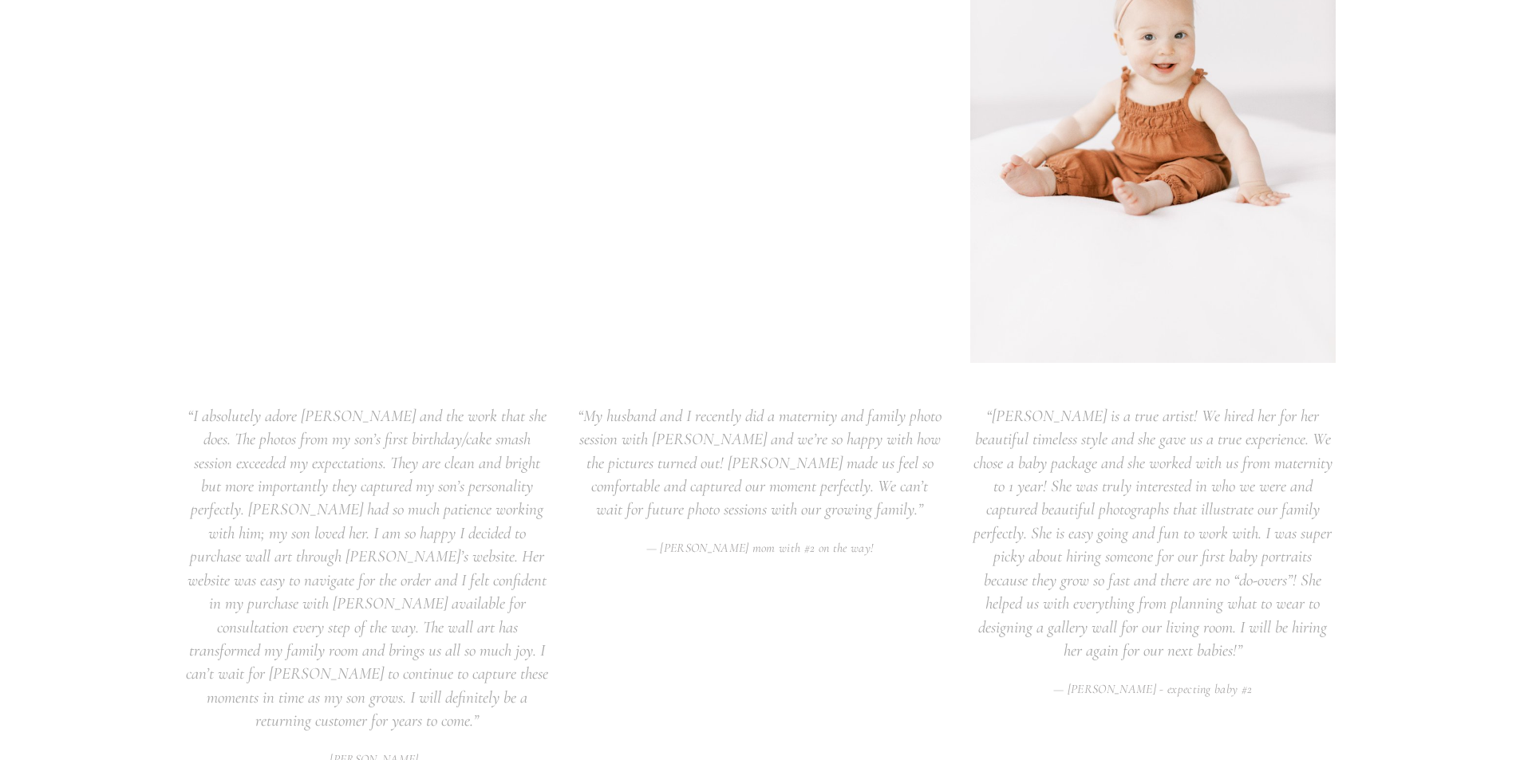
scroll to position [2313, 0]
